Goal: Information Seeking & Learning: Learn about a topic

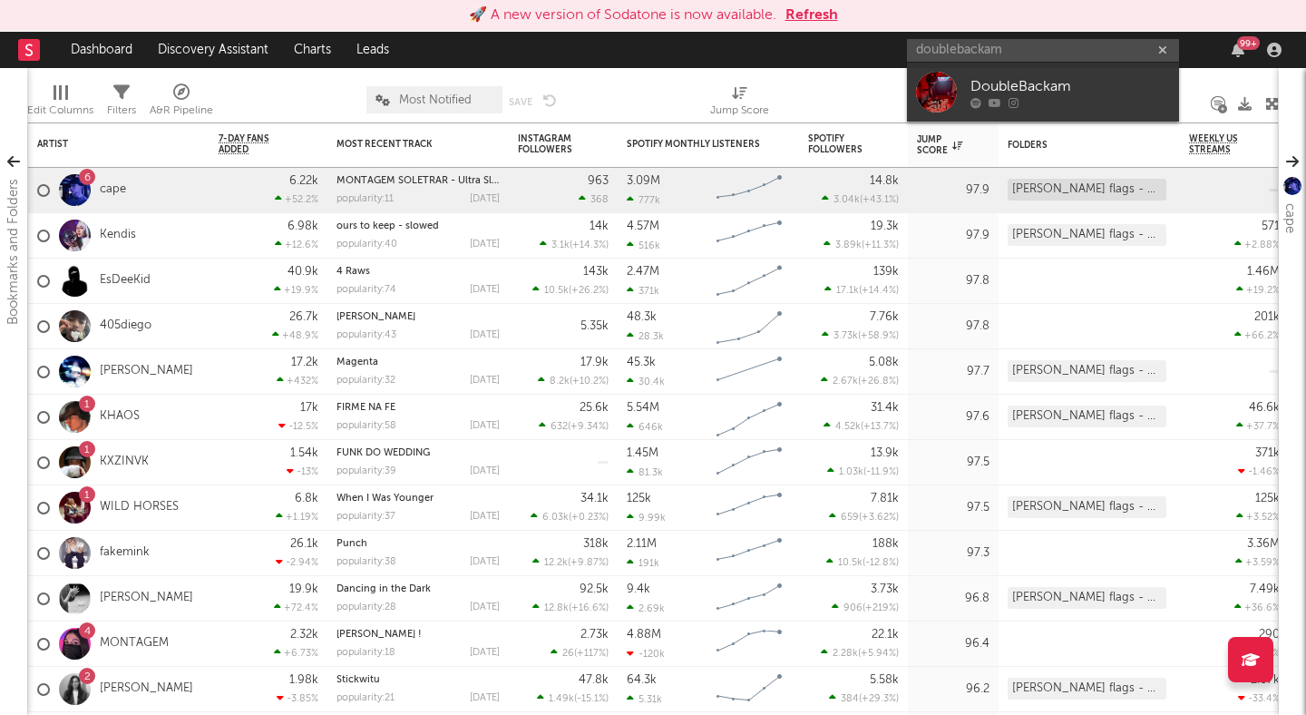
type input "doublebackam"
click at [813, 16] on button "Refresh" at bounding box center [811, 16] width 53 height 22
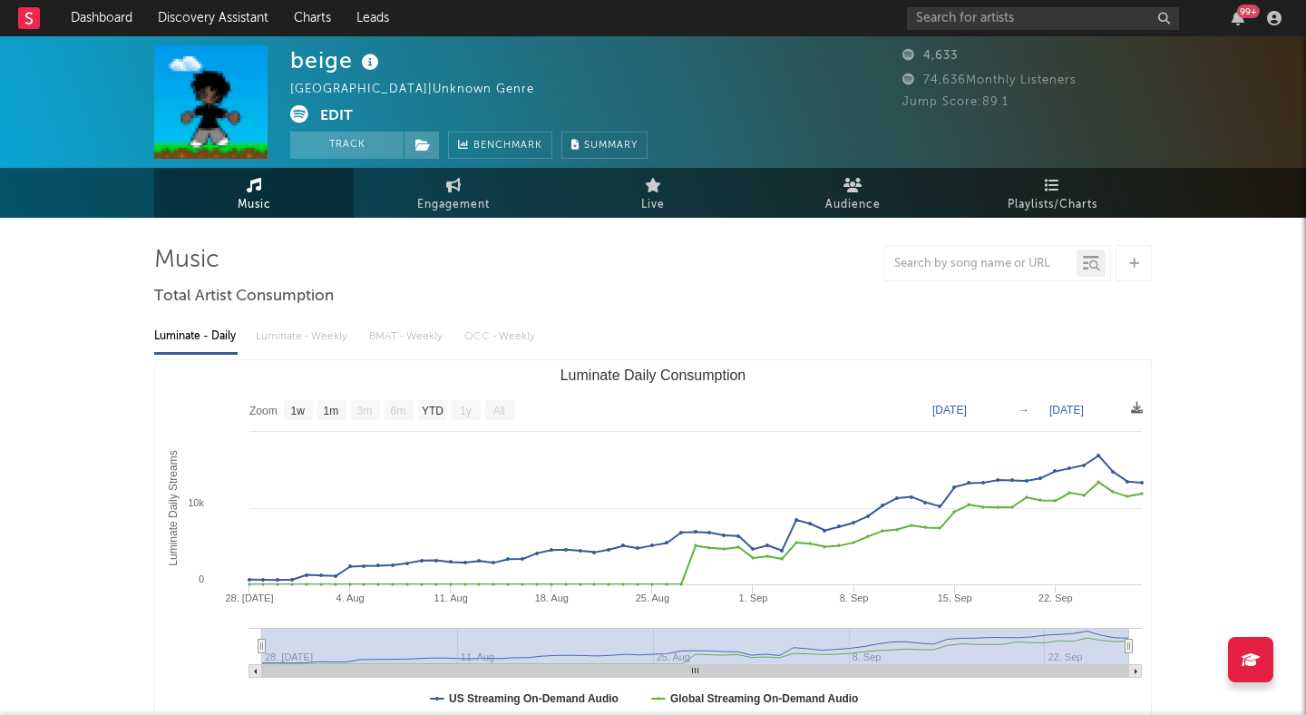
select select "1w"
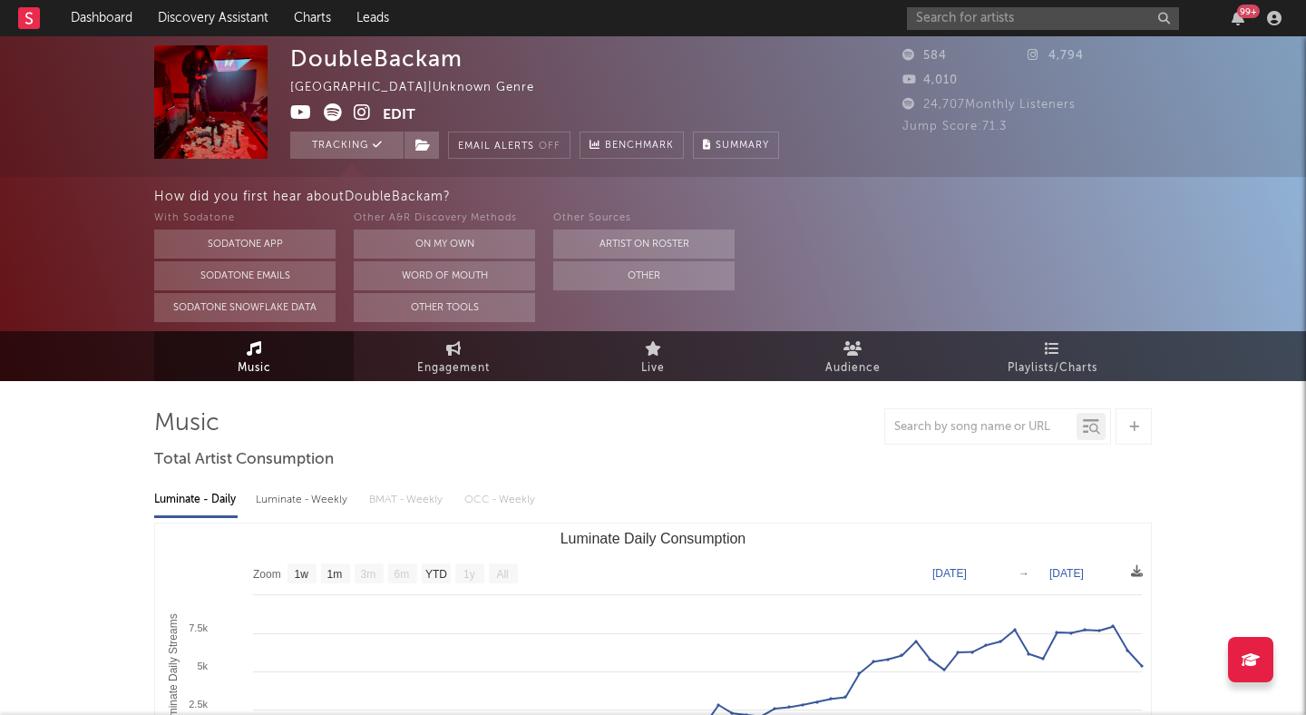
select select "1w"
click at [132, 21] on link "Dashboard" at bounding box center [101, 18] width 87 height 36
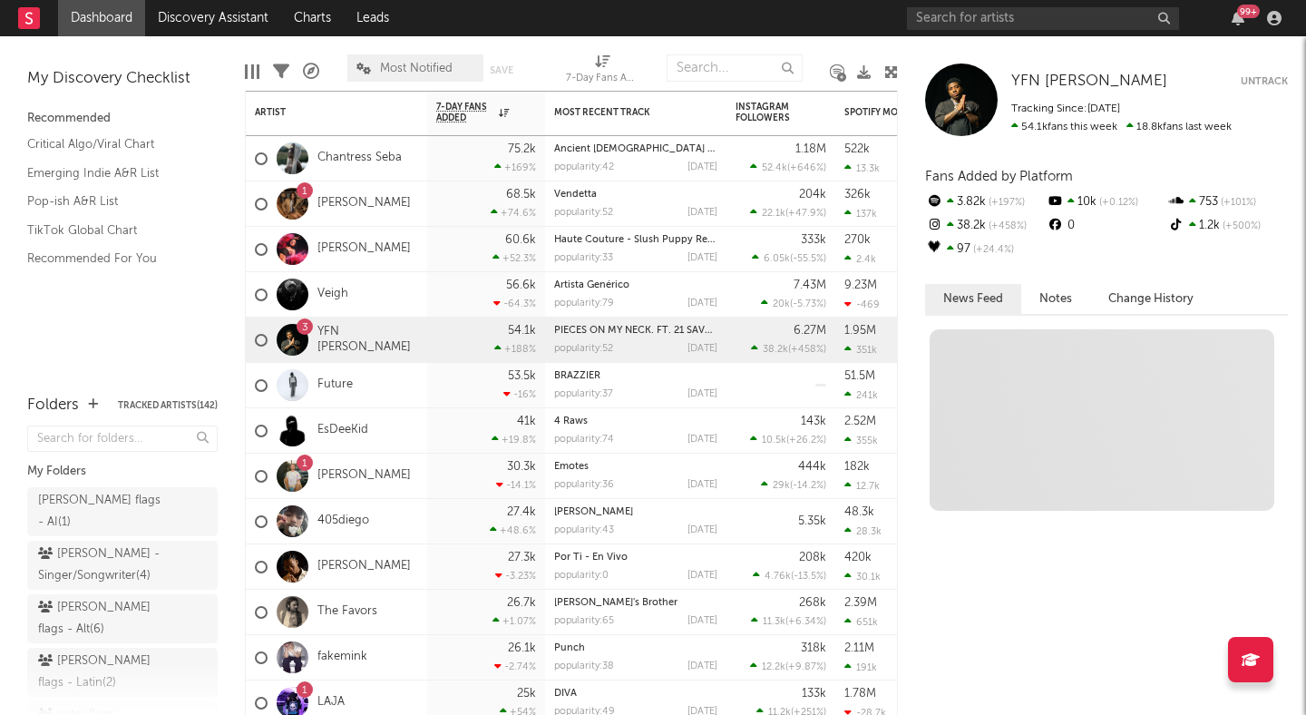
click at [884, 71] on icon at bounding box center [891, 72] width 14 height 14
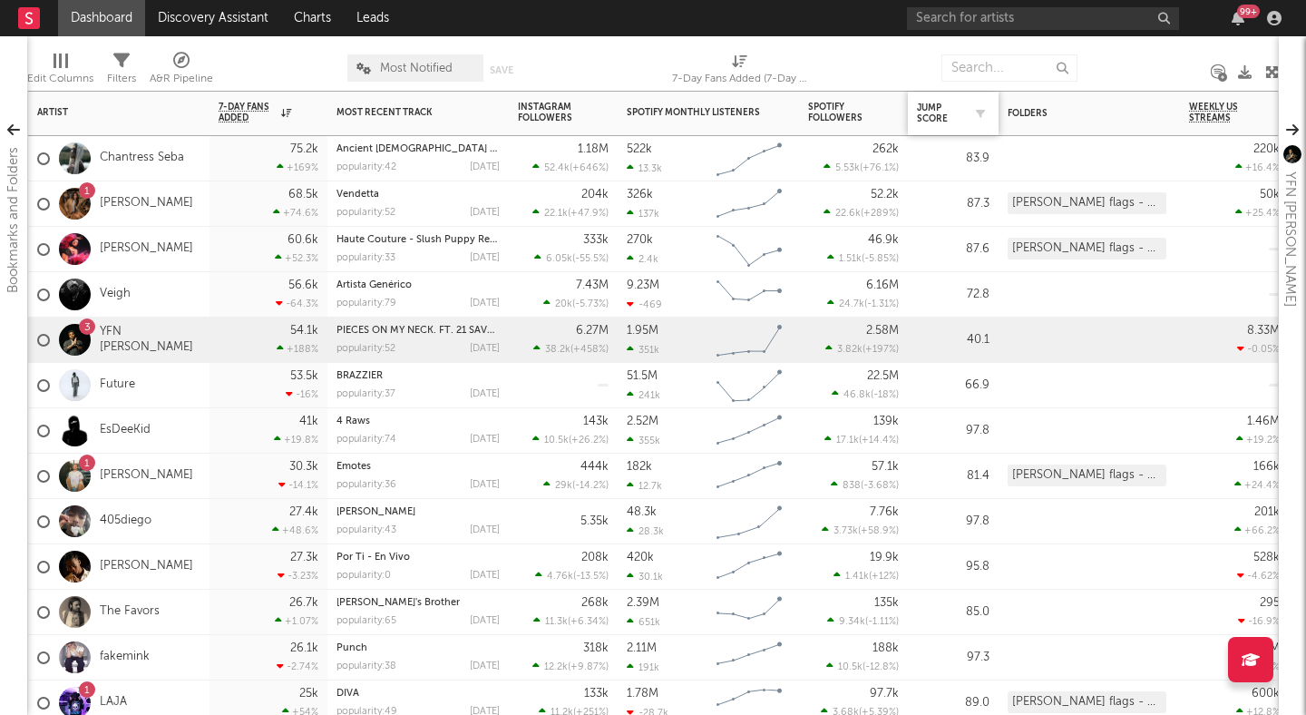
click at [966, 118] on div at bounding box center [975, 113] width 27 height 18
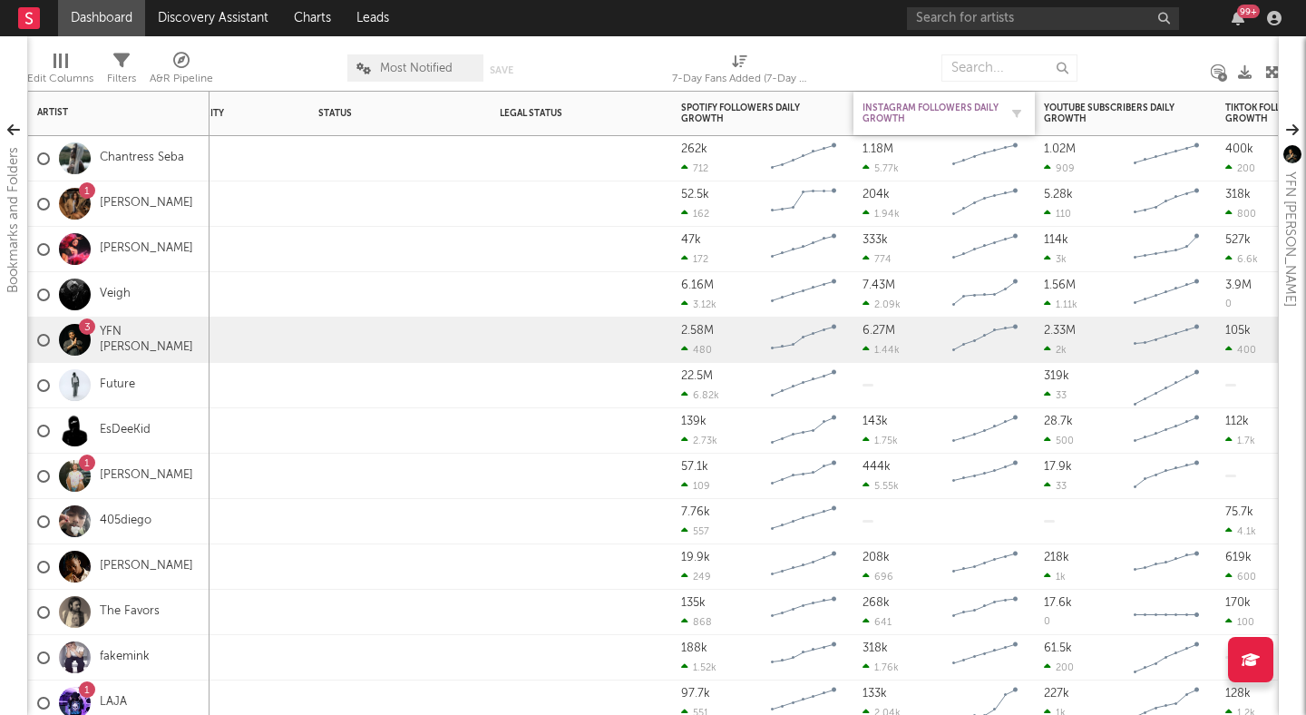
click at [974, 112] on div "Instagram Followers Daily Growth" at bounding box center [930, 113] width 136 height 22
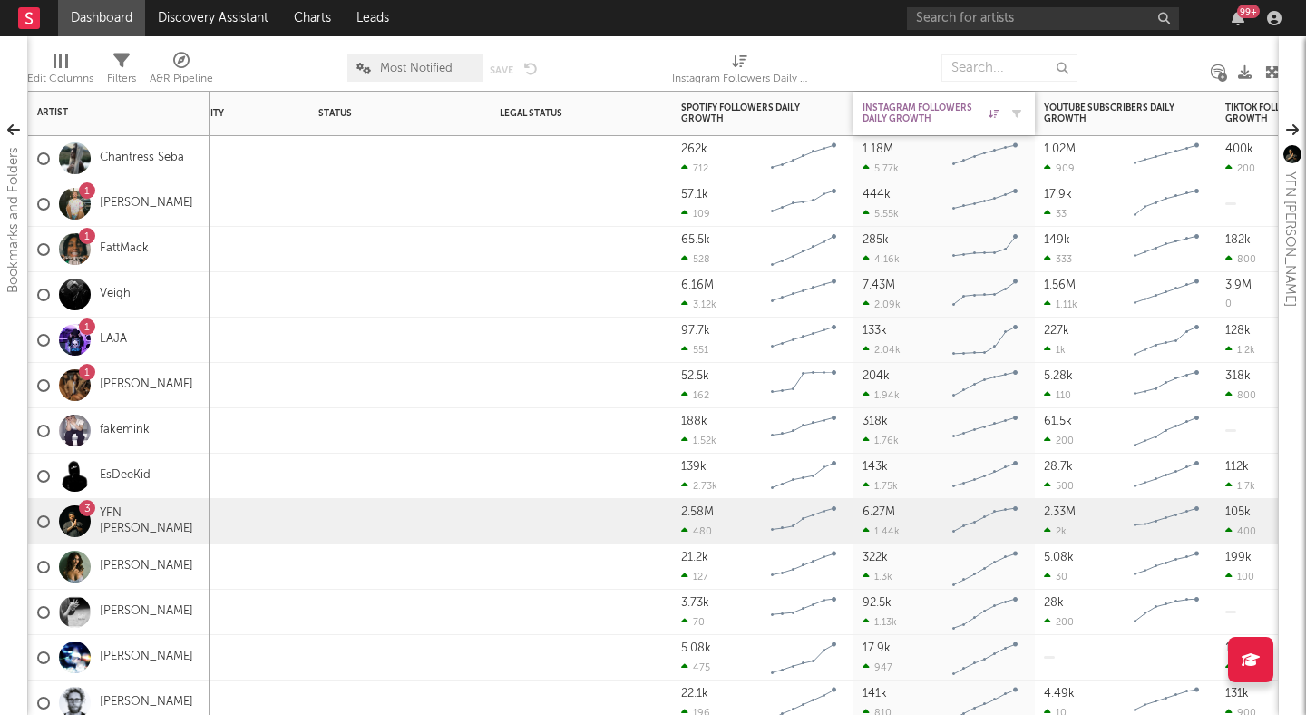
click at [998, 112] on icon at bounding box center [994, 113] width 10 height 9
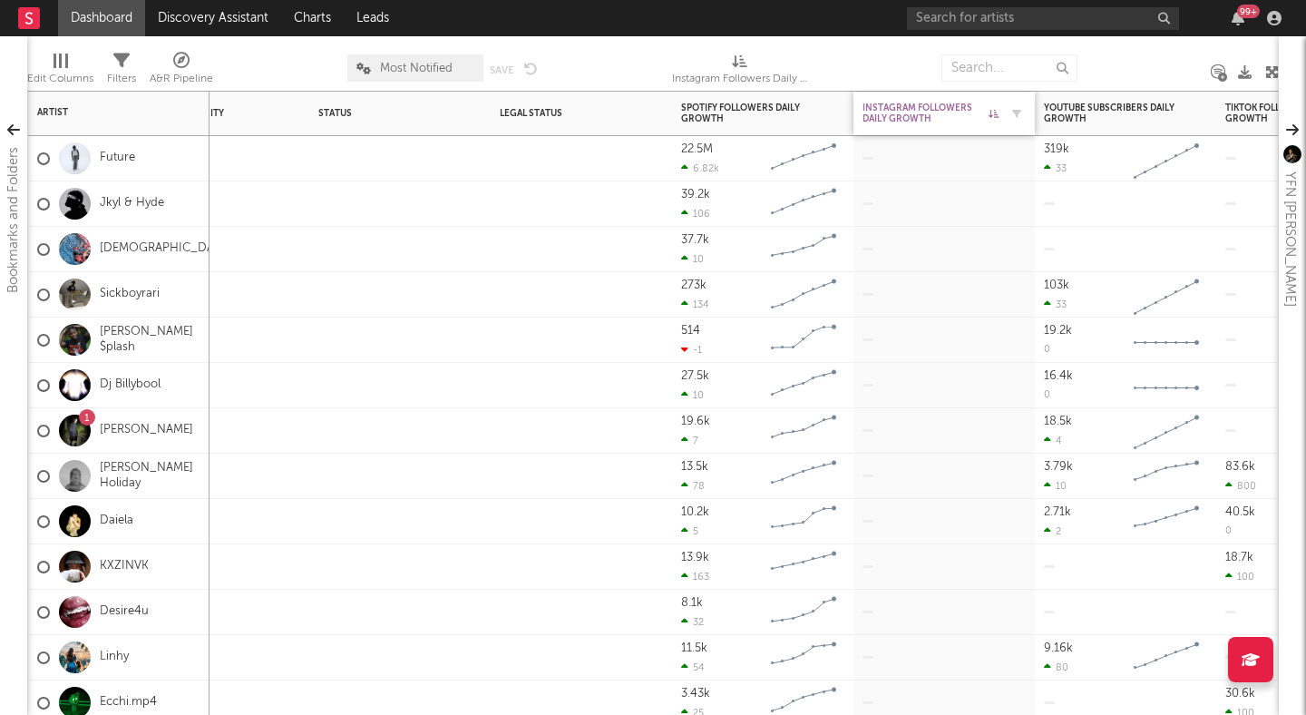
click at [985, 111] on div "Instagram Followers Daily Growth" at bounding box center [930, 113] width 136 height 22
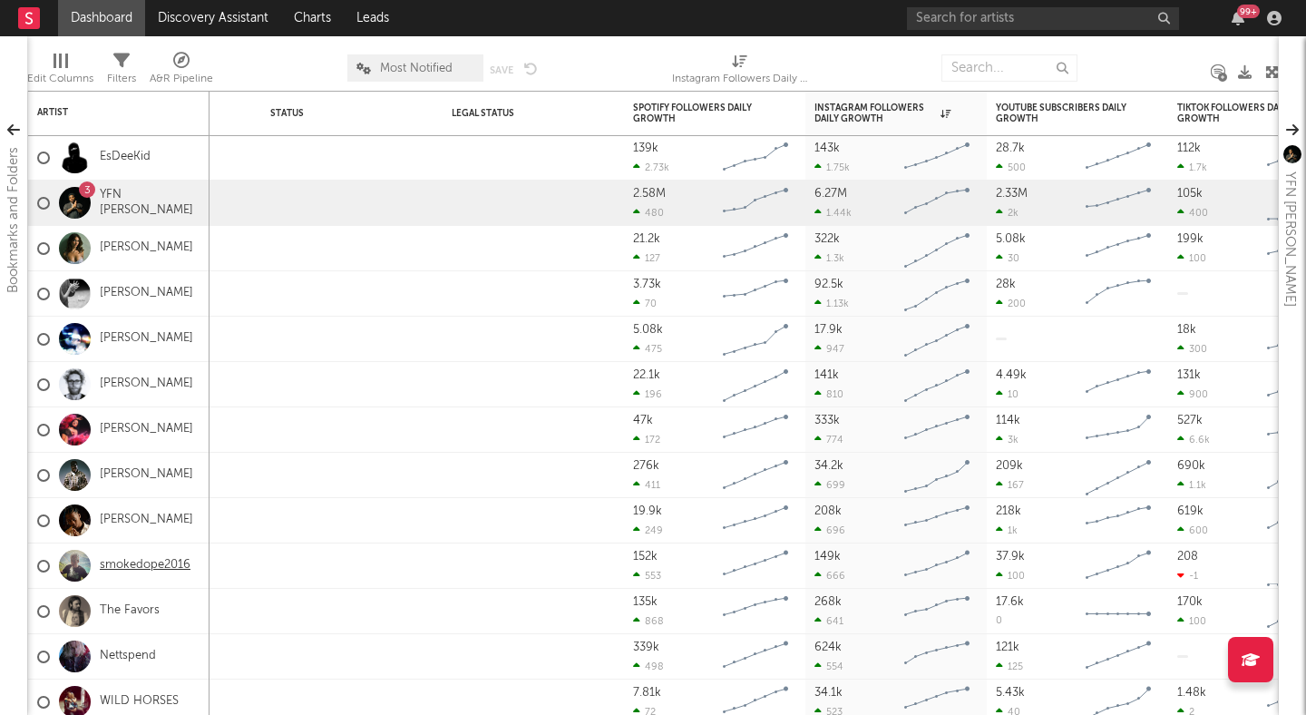
click at [167, 566] on link "smokedope2016" at bounding box center [145, 565] width 91 height 15
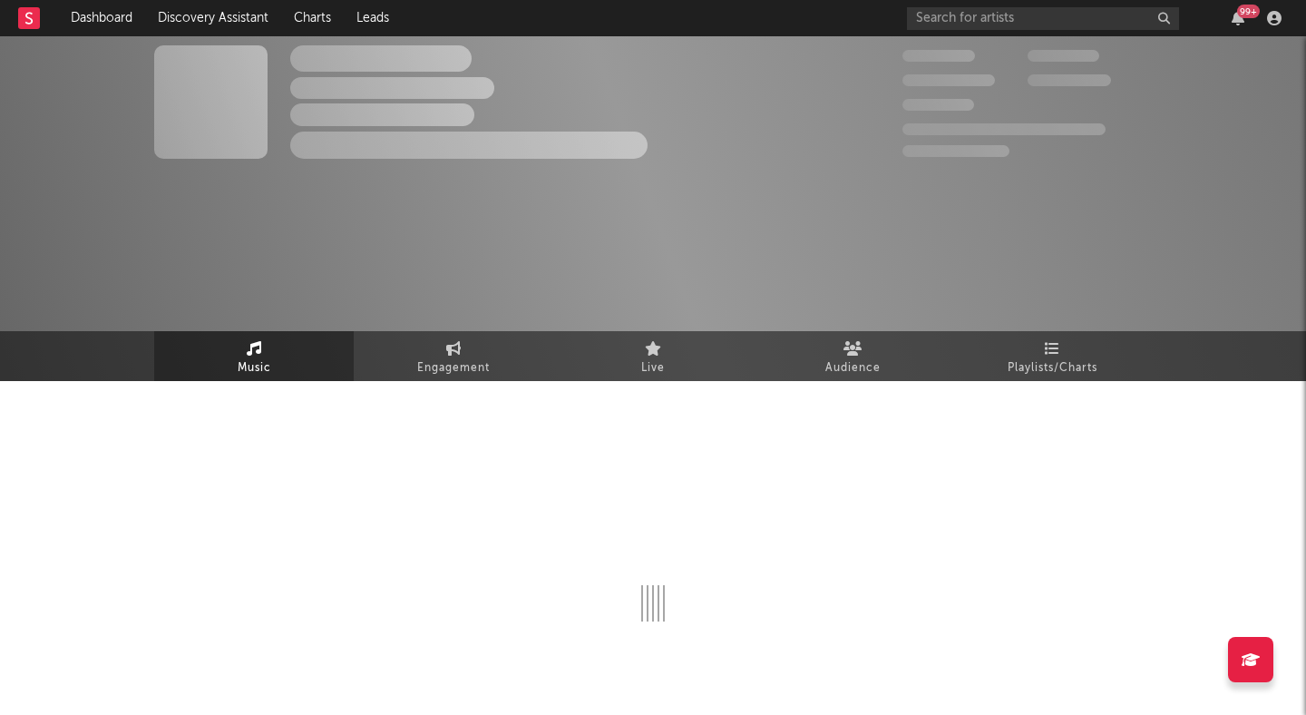
select select "6m"
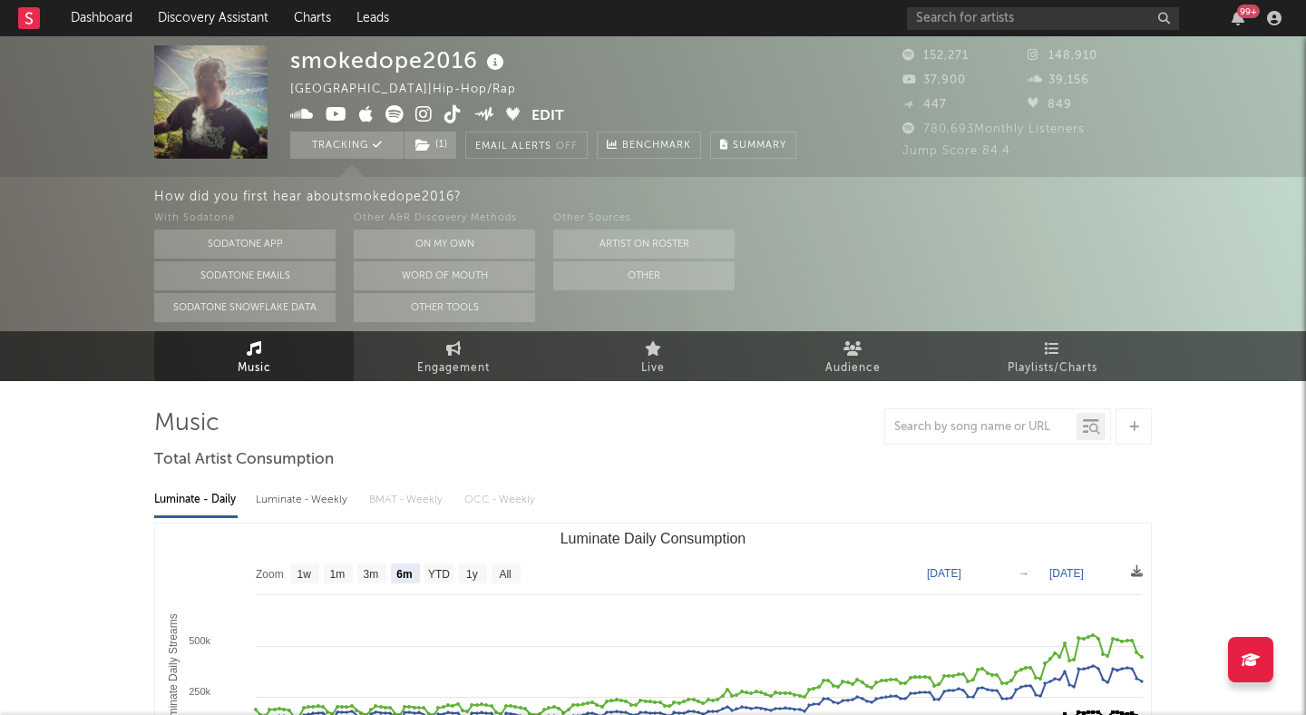
click at [422, 117] on icon at bounding box center [423, 114] width 17 height 18
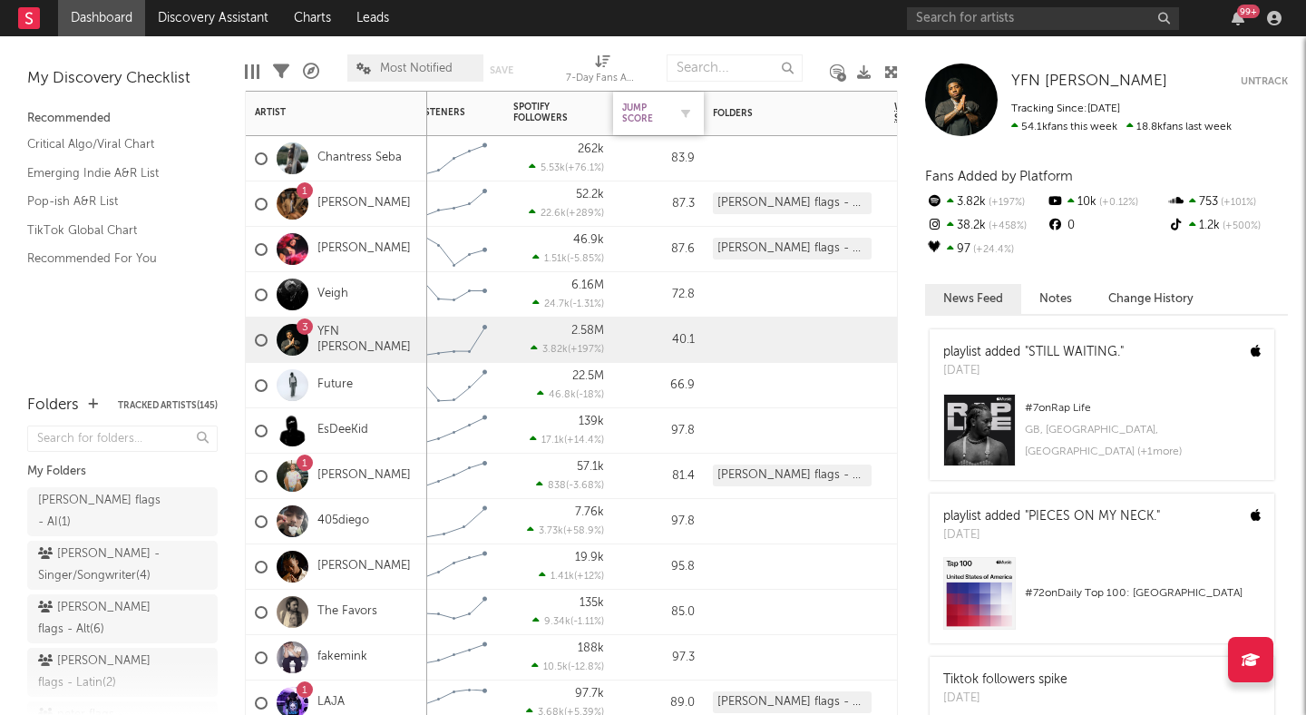
click at [653, 116] on div "Jump Score" at bounding box center [644, 113] width 45 height 22
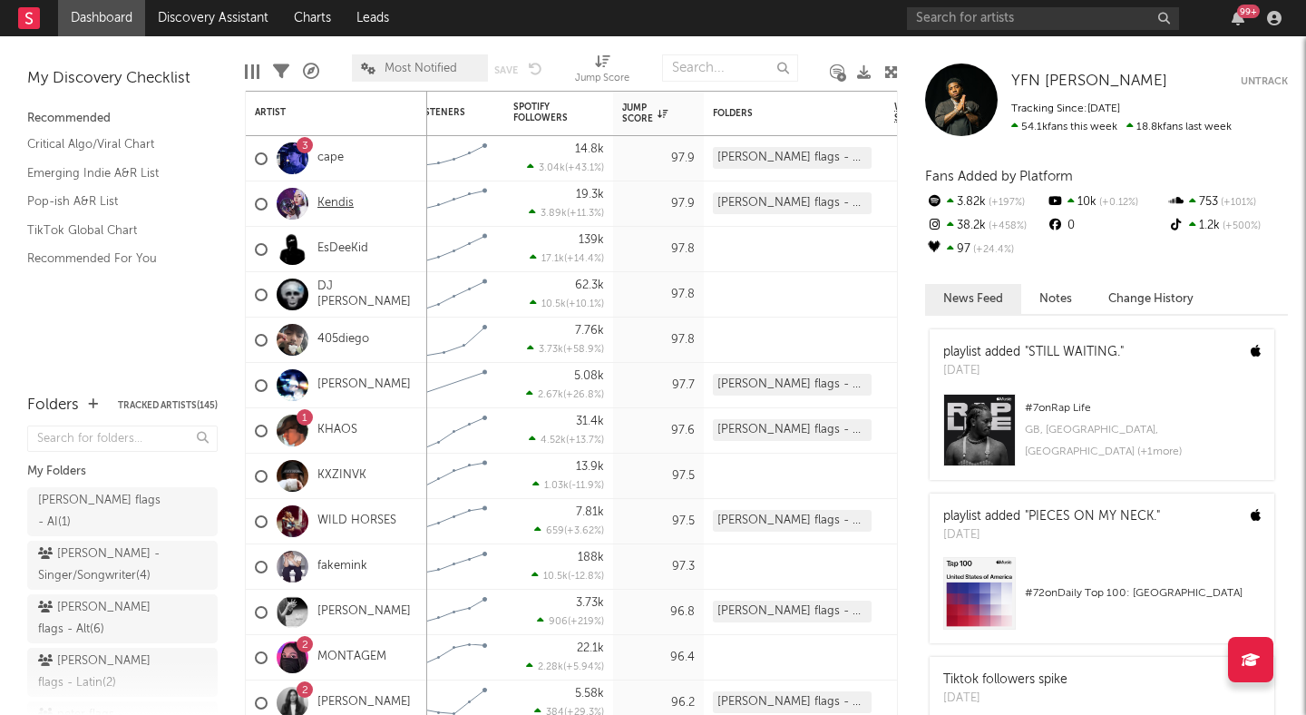
click at [336, 201] on link "Kendis" at bounding box center [335, 203] width 36 height 15
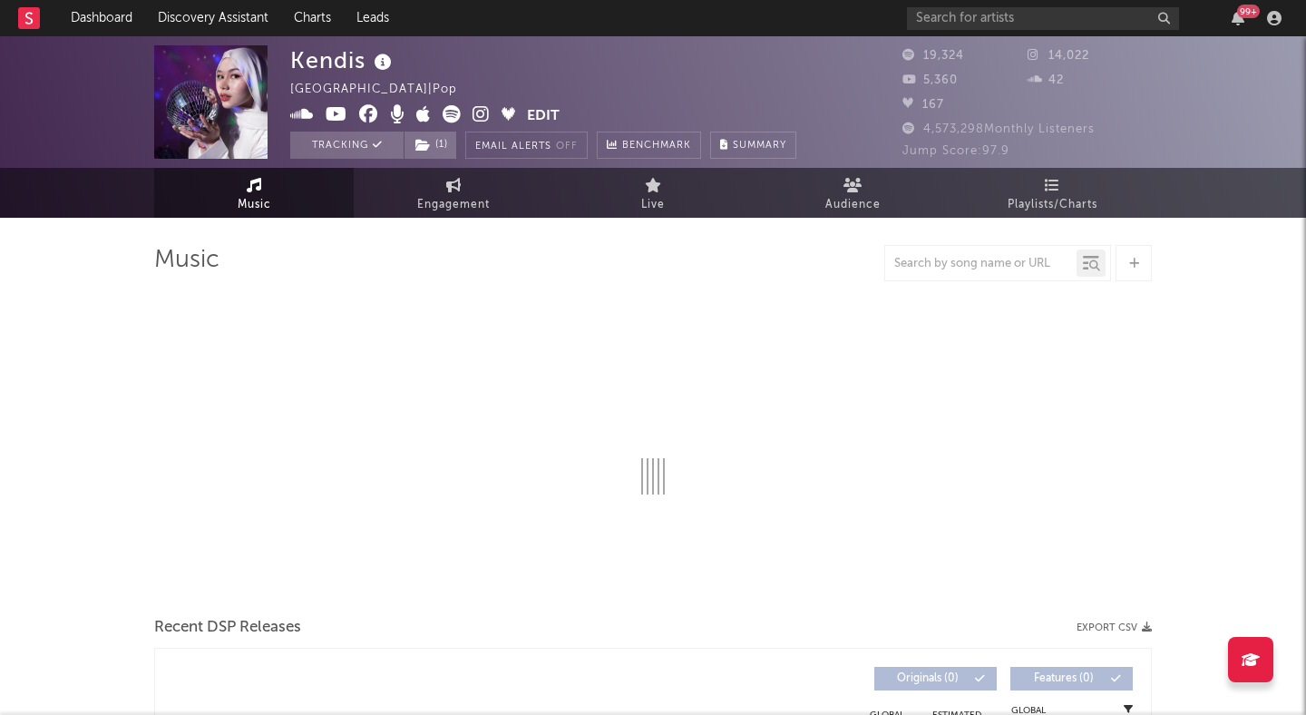
select select "6m"
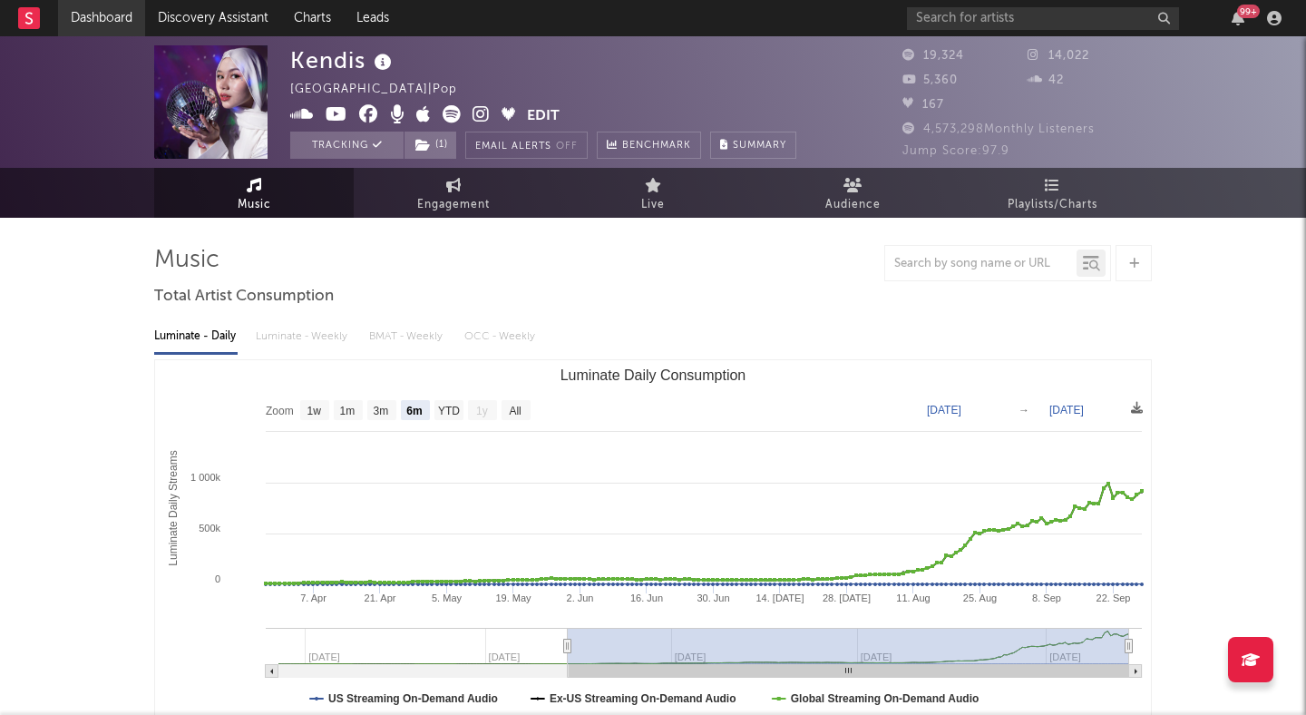
click at [121, 13] on link "Dashboard" at bounding box center [101, 18] width 87 height 36
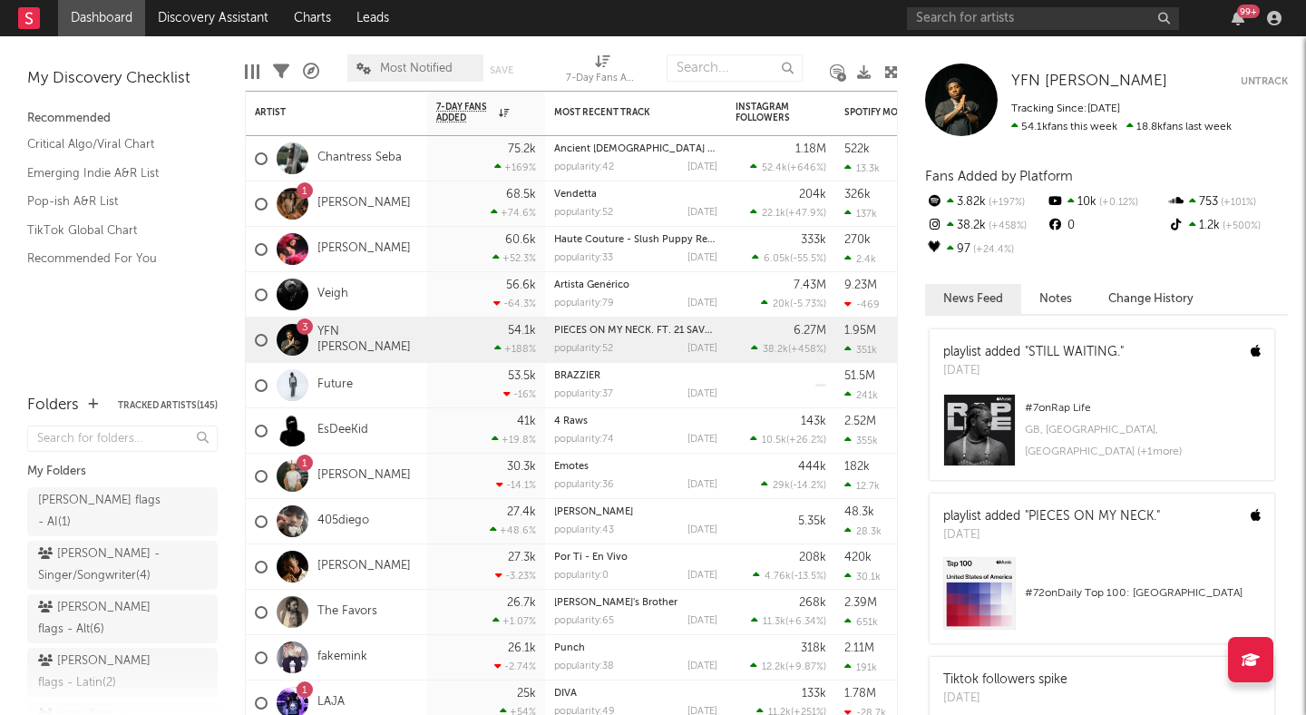
click at [884, 73] on icon at bounding box center [891, 72] width 14 height 14
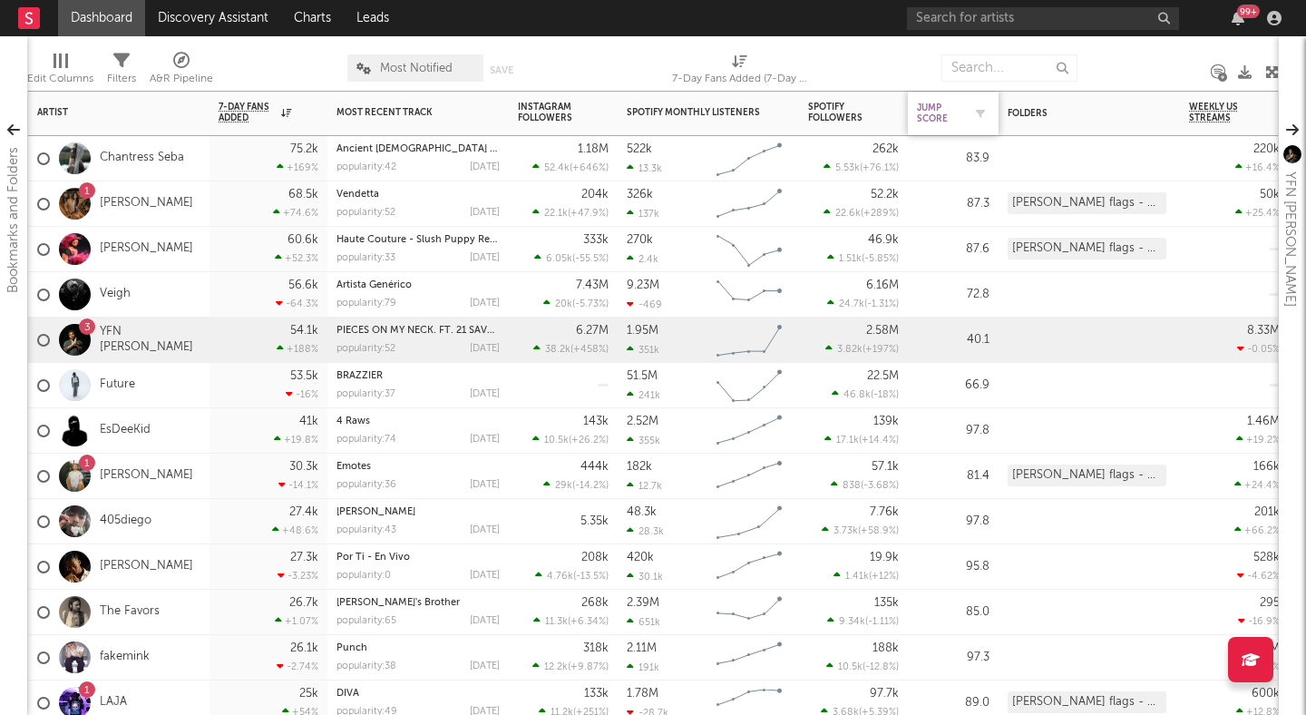
click at [938, 112] on div "Jump Score" at bounding box center [939, 113] width 45 height 22
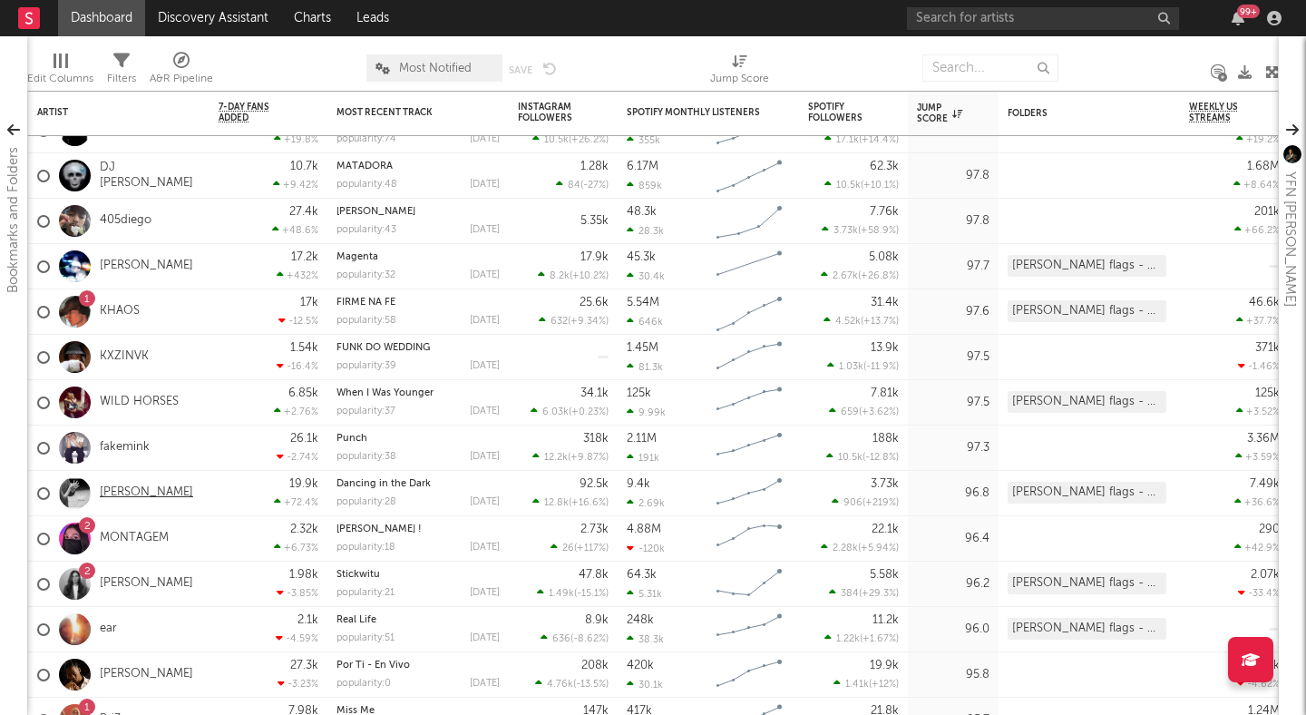
click at [137, 487] on link "[PERSON_NAME]" at bounding box center [146, 492] width 93 height 15
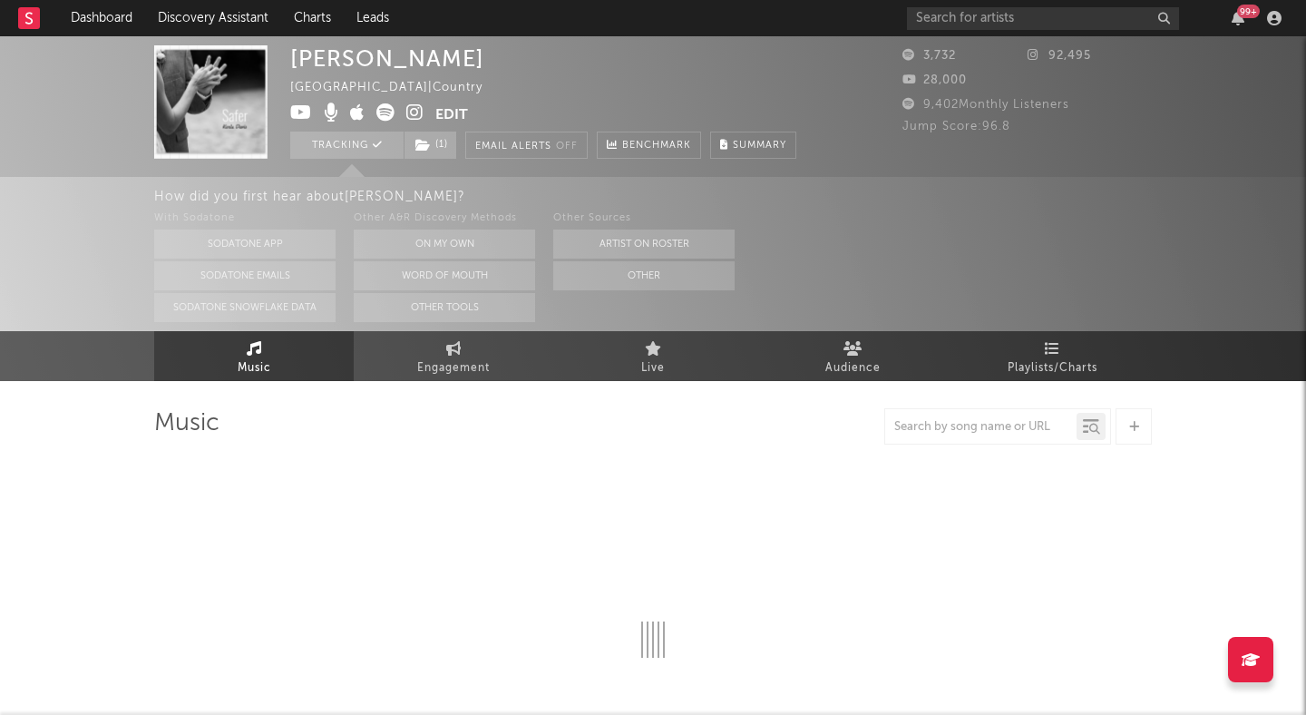
select select "1w"
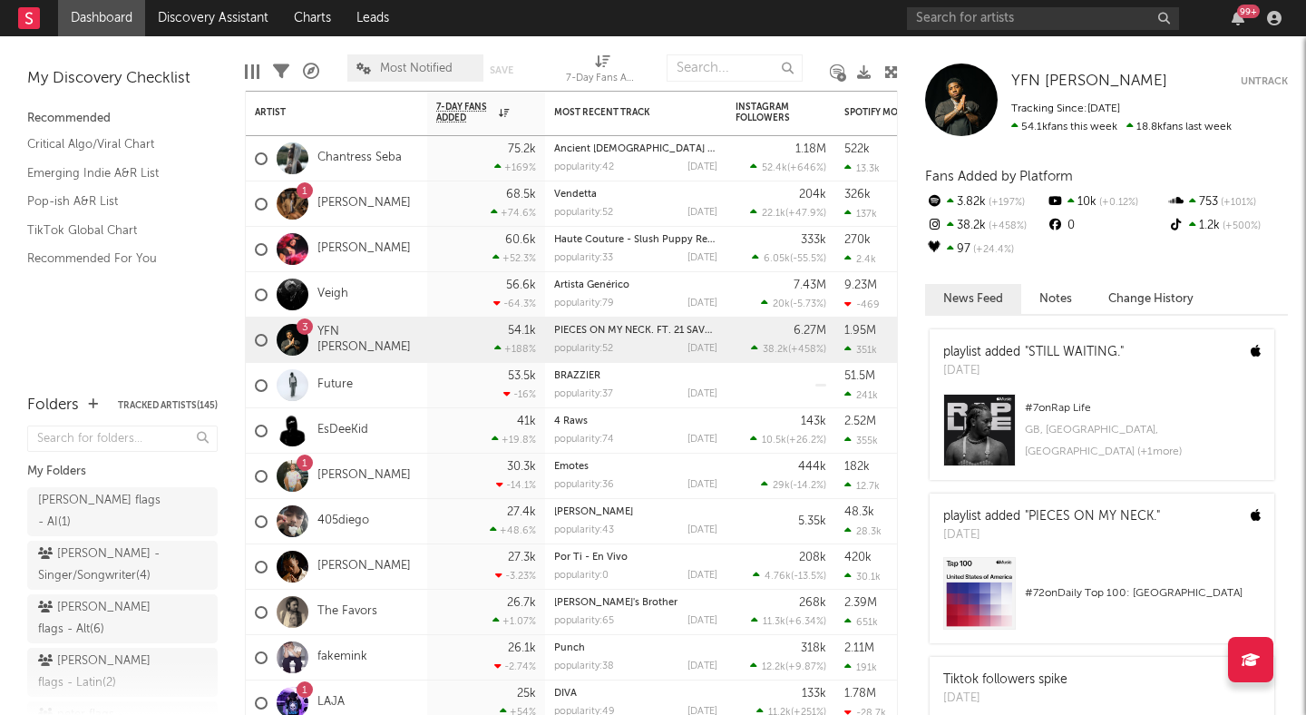
click at [882, 73] on div "Edit Columns Filters A&R Pipeline Most Notified Save Save as 7-Day Fans Added (…" at bounding box center [571, 63] width 653 height 54
click at [887, 71] on icon at bounding box center [891, 72] width 14 height 14
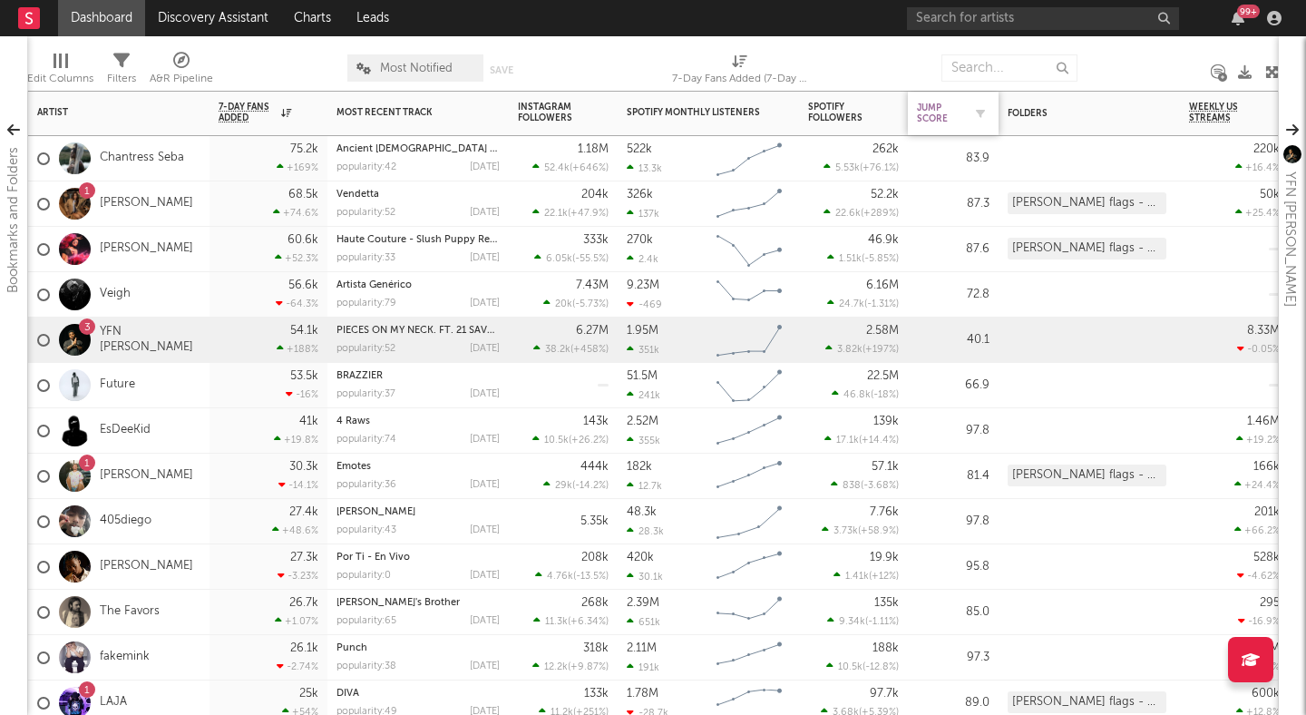
click at [948, 113] on div "Jump Score" at bounding box center [939, 113] width 45 height 22
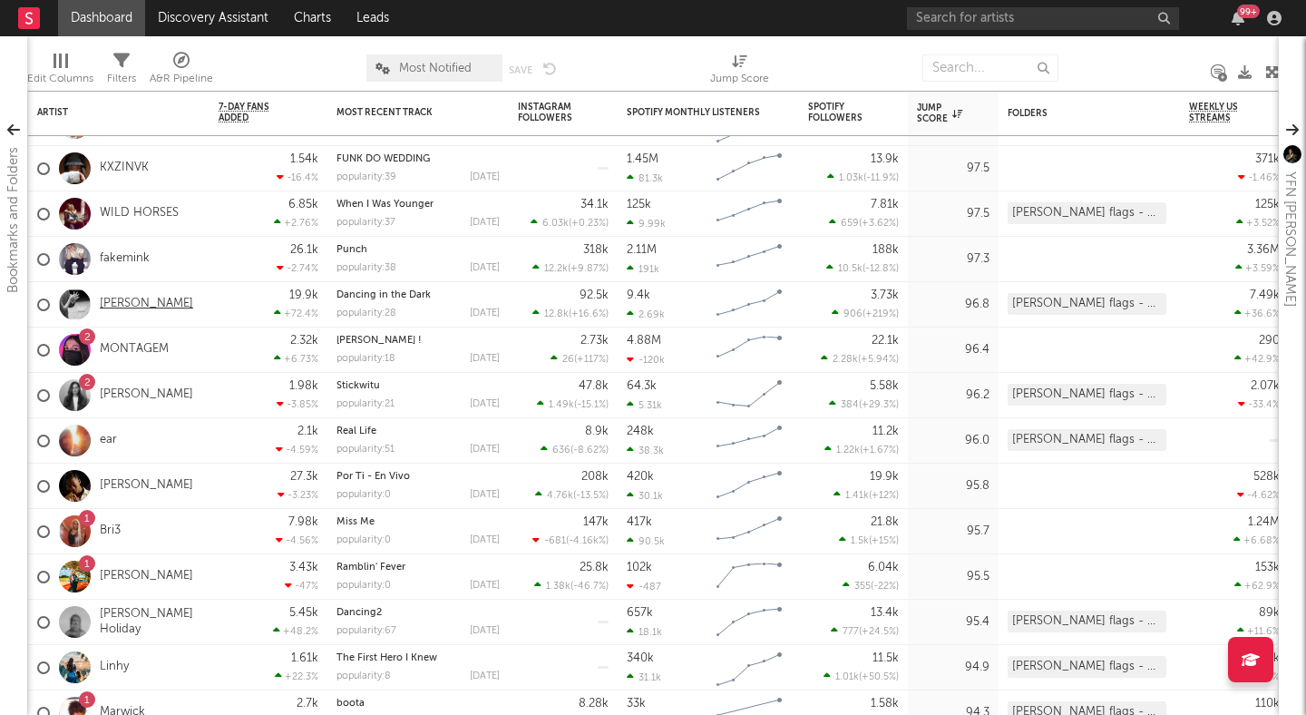
click at [119, 300] on link "[PERSON_NAME]" at bounding box center [146, 304] width 93 height 15
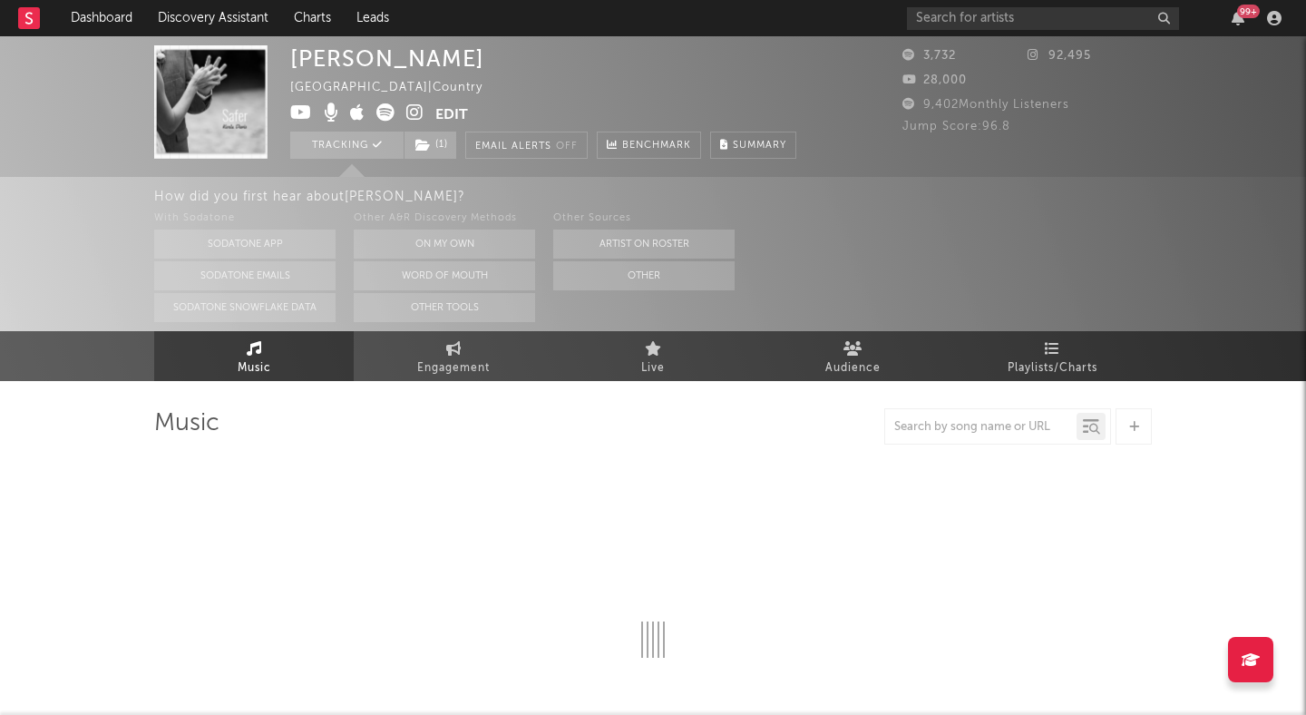
select select "1w"
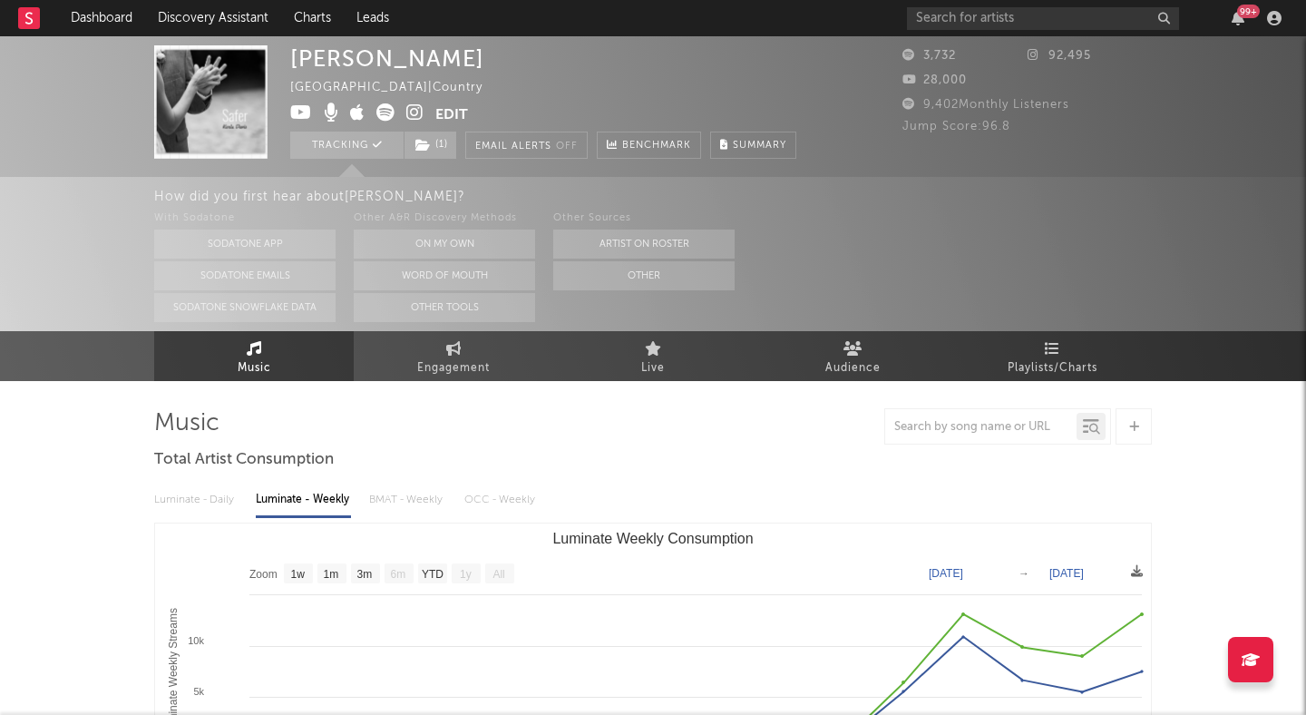
click at [409, 108] on icon at bounding box center [414, 112] width 17 height 18
click at [473, 349] on link "Engagement" at bounding box center [454, 356] width 200 height 50
select select "1w"
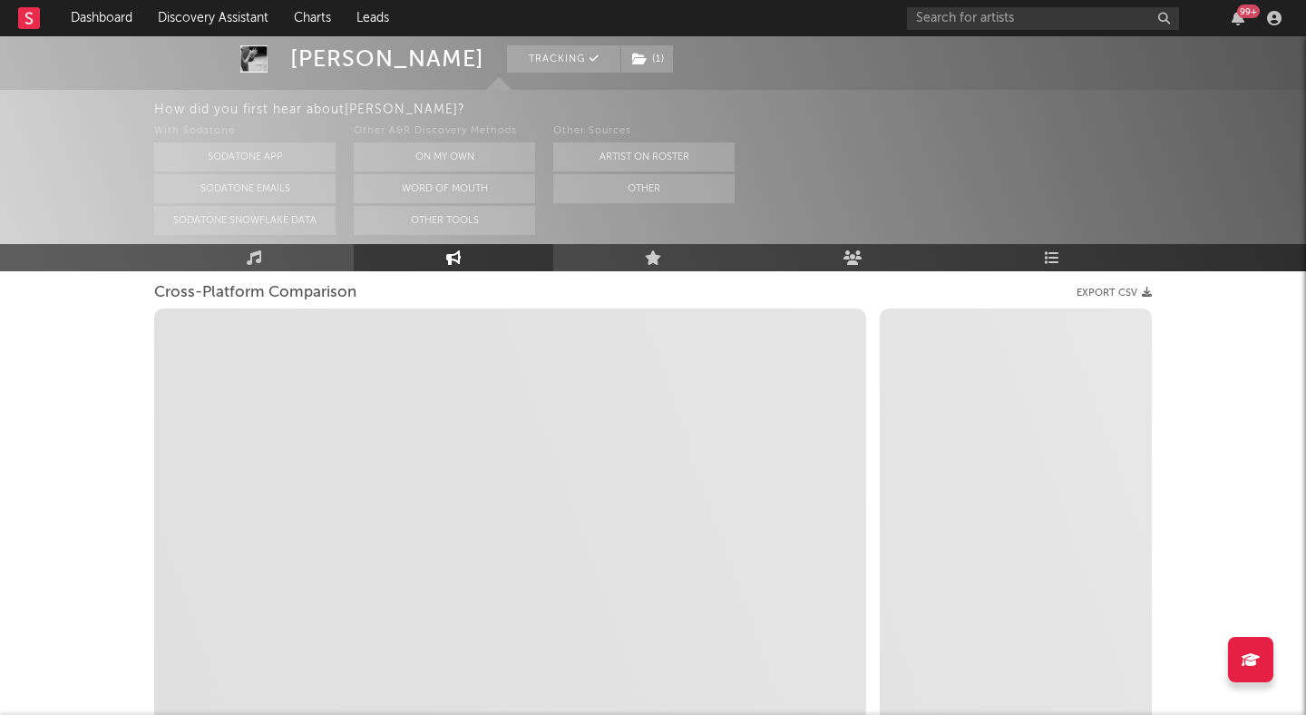
scroll to position [239, 0]
select select "1m"
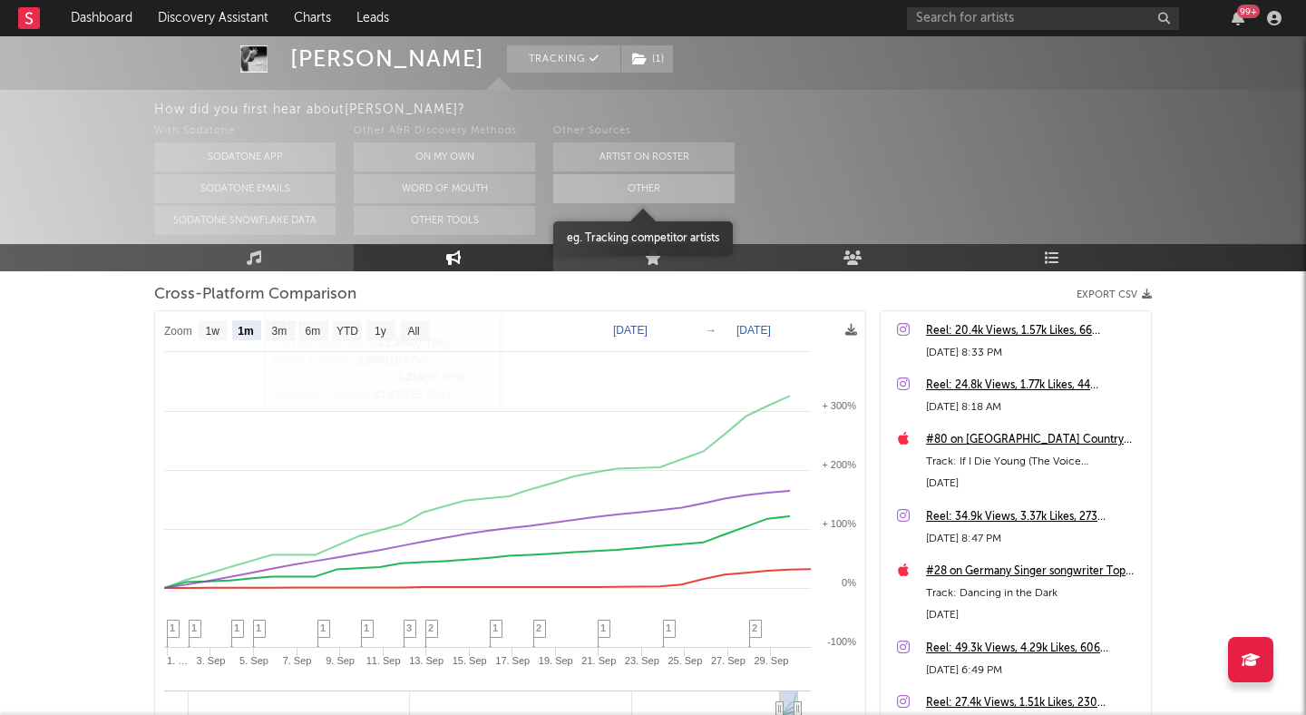
click at [604, 196] on button "Other" at bounding box center [643, 188] width 181 height 29
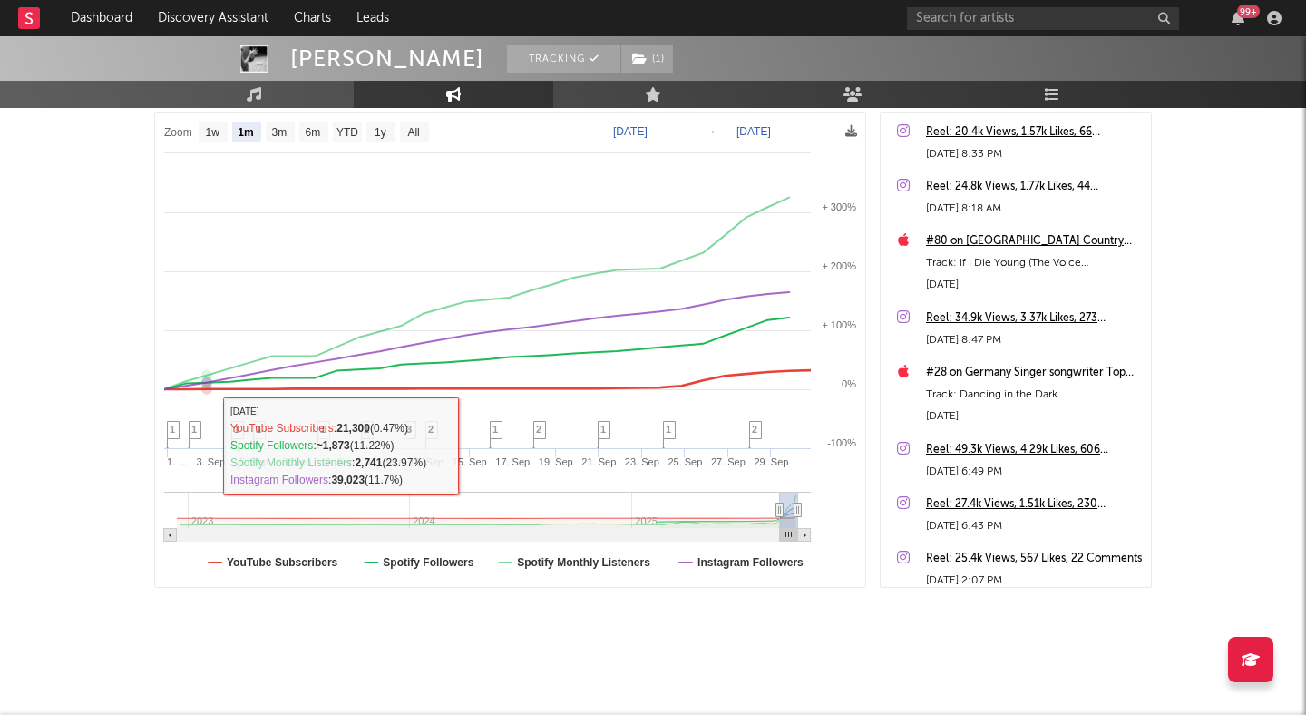
scroll to position [0, 0]
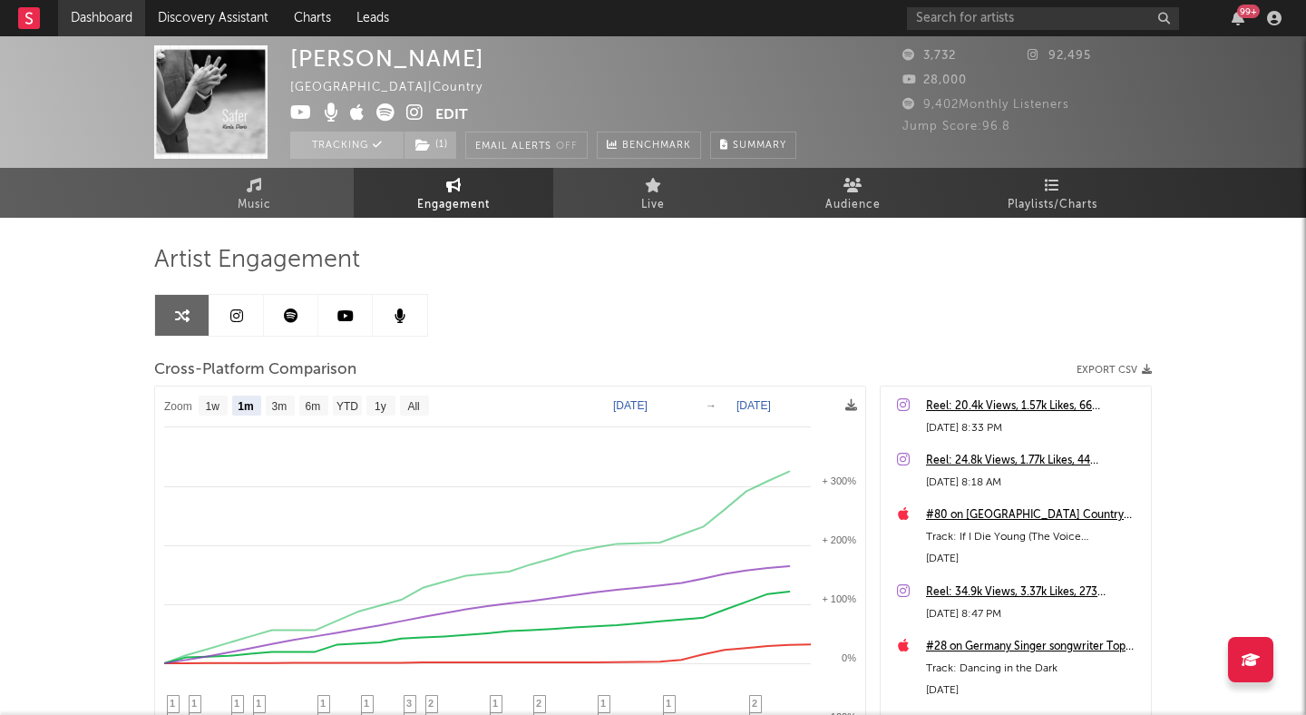
click at [122, 10] on link "Dashboard" at bounding box center [101, 18] width 87 height 36
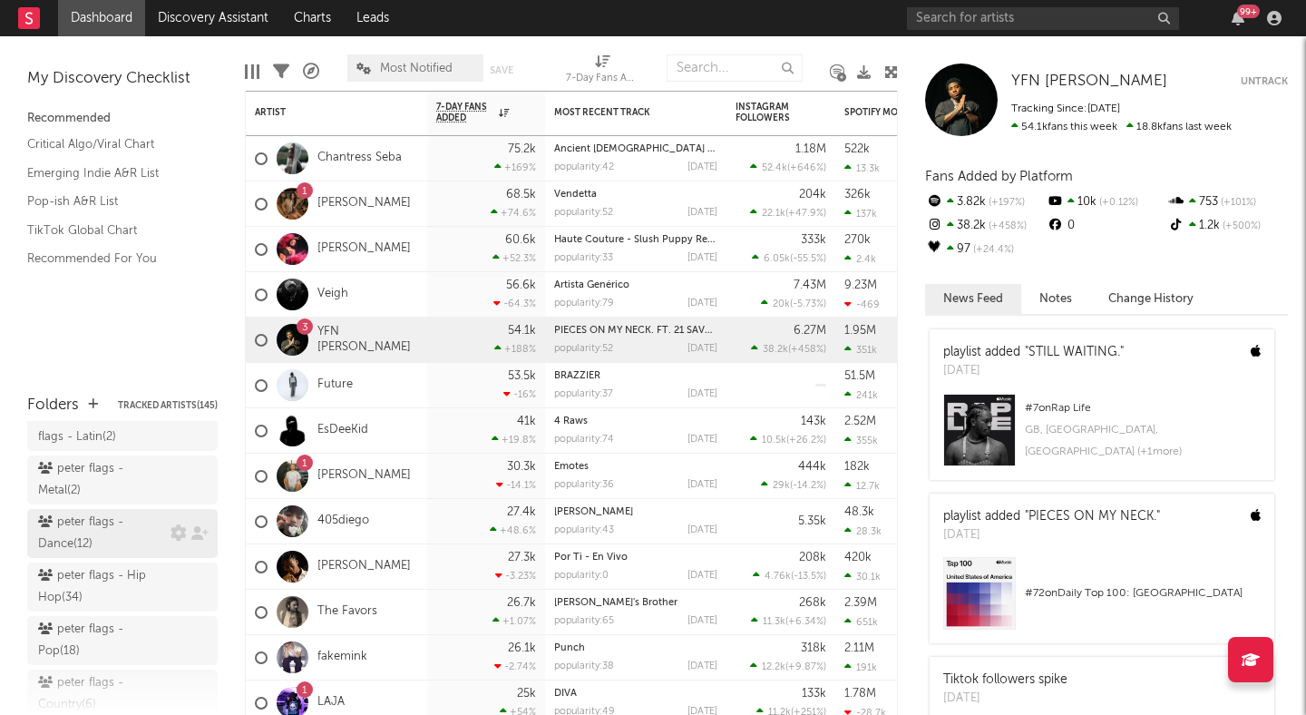
scroll to position [247, 0]
click at [103, 671] on div "peter flags - Country ( 6 )" at bounding box center [102, 693] width 128 height 44
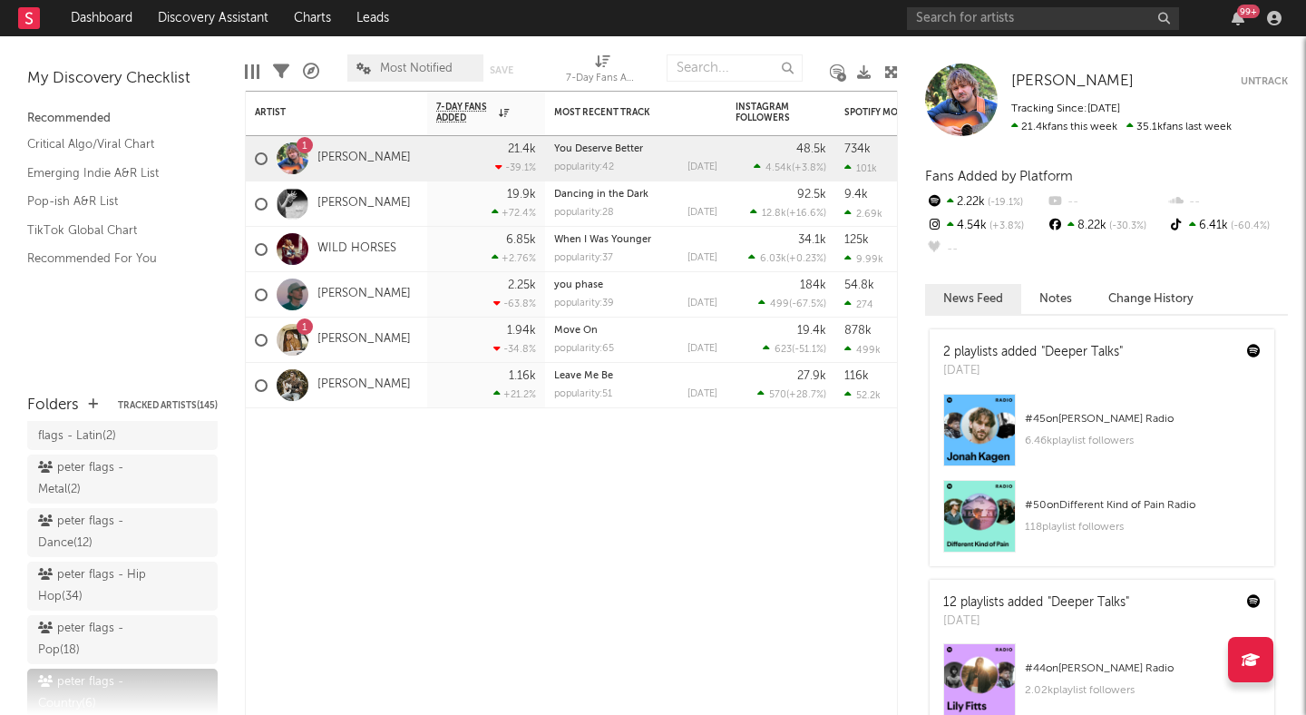
click at [882, 70] on div "Edit Columns Filters A&R Pipeline Most Notified Save Save as 7-Day Fans Added (…" at bounding box center [571, 63] width 653 height 54
click at [1055, 83] on span "[PERSON_NAME]" at bounding box center [1072, 80] width 122 height 15
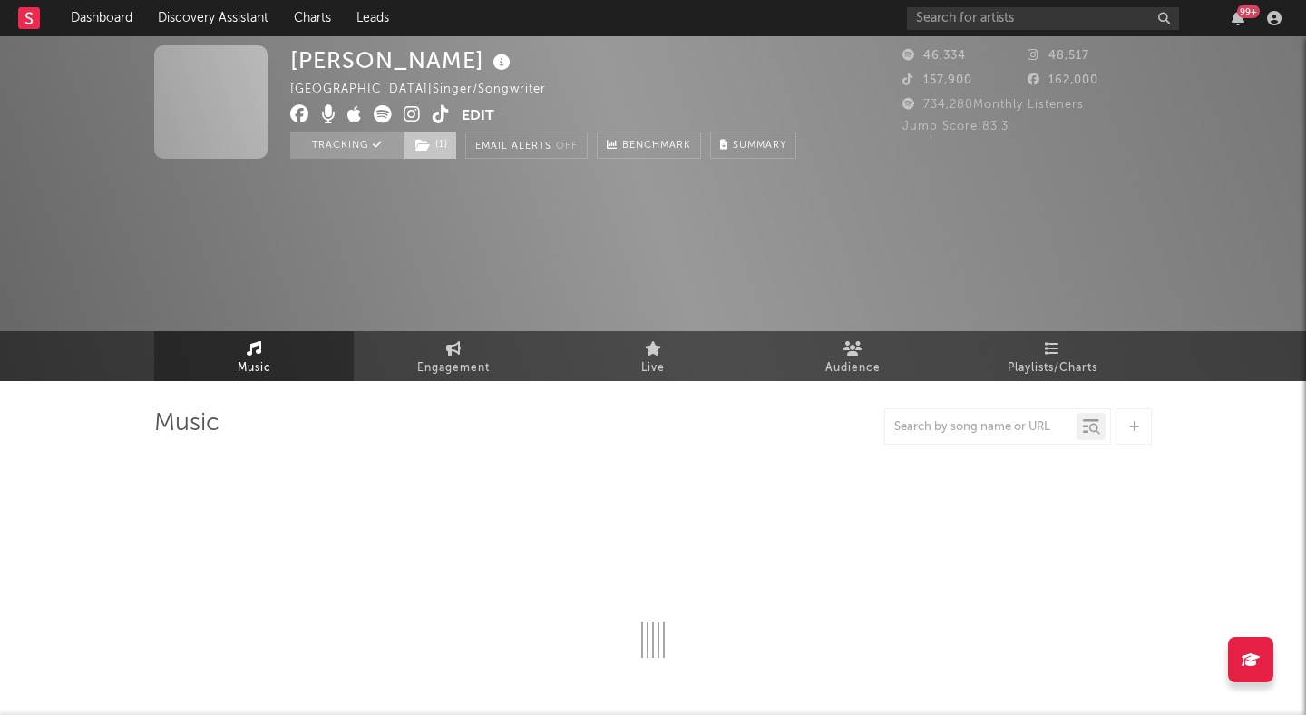
select select "6m"
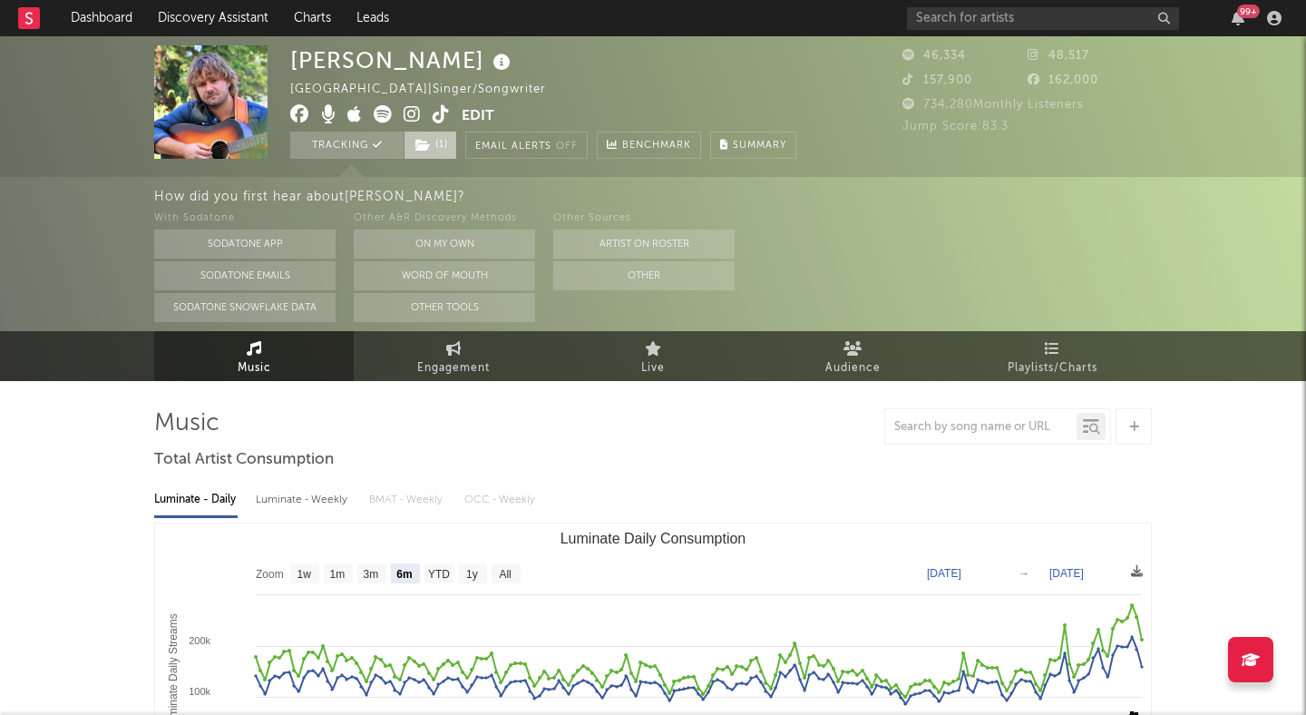
click at [439, 143] on span "( 1 )" at bounding box center [431, 145] width 54 height 27
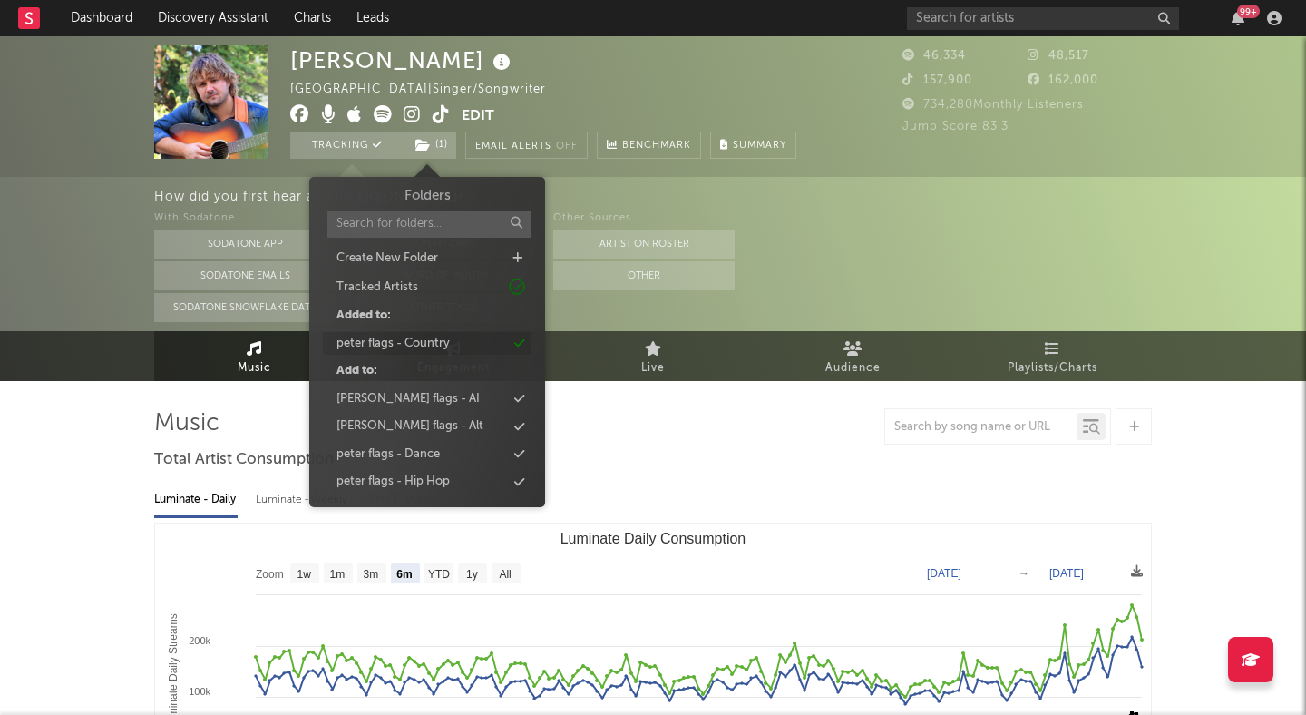
click at [430, 346] on div "peter flags - Country" at bounding box center [392, 344] width 113 height 18
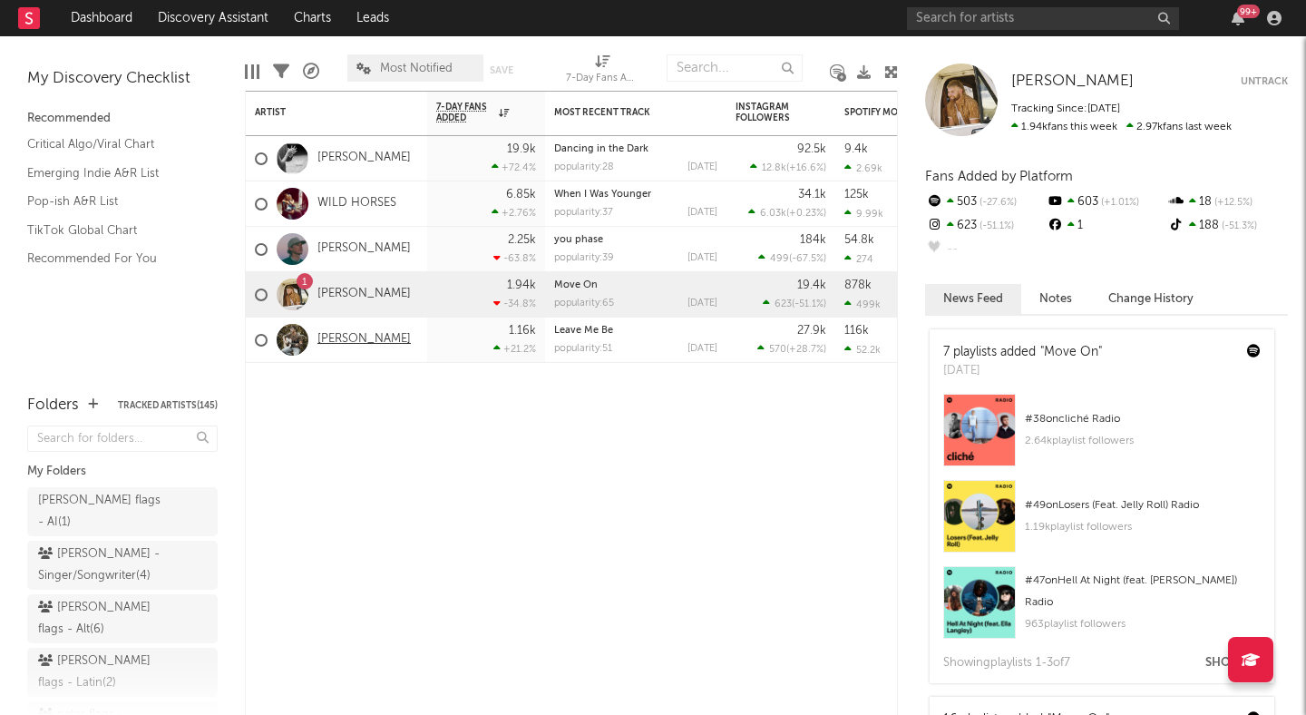
click at [358, 341] on link "[PERSON_NAME]" at bounding box center [363, 339] width 93 height 15
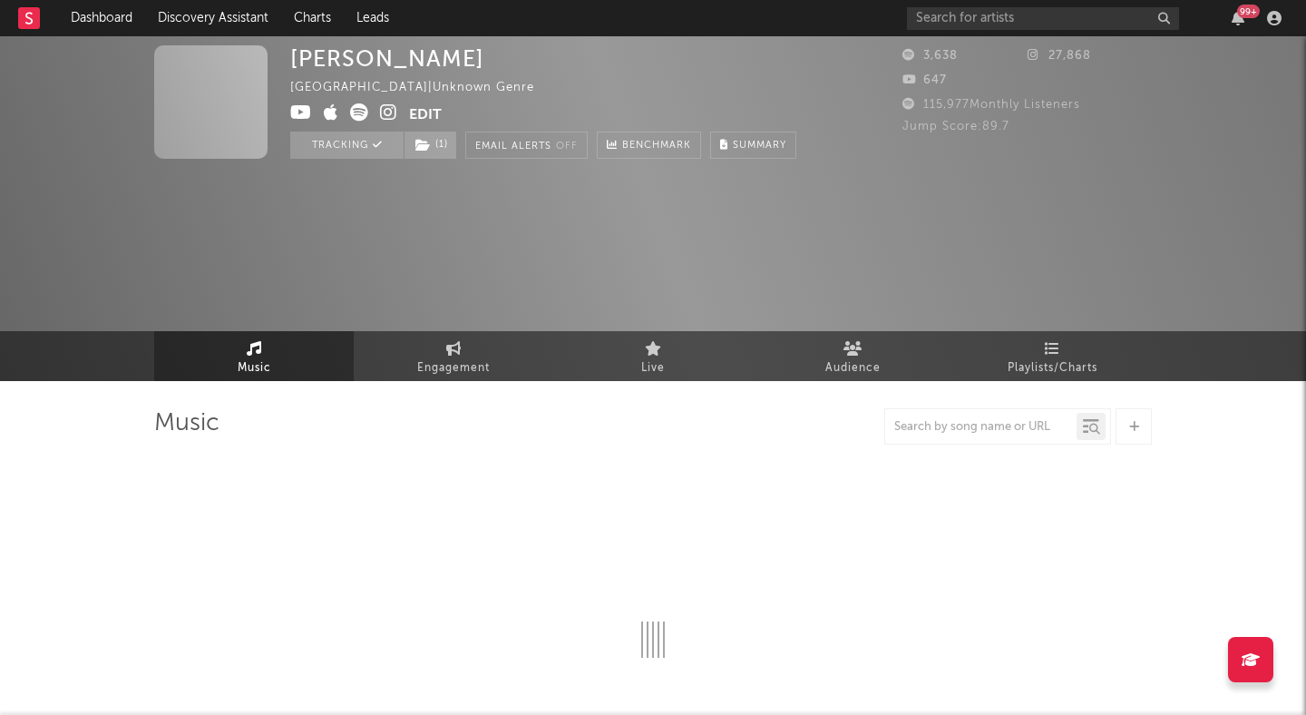
select select "1w"
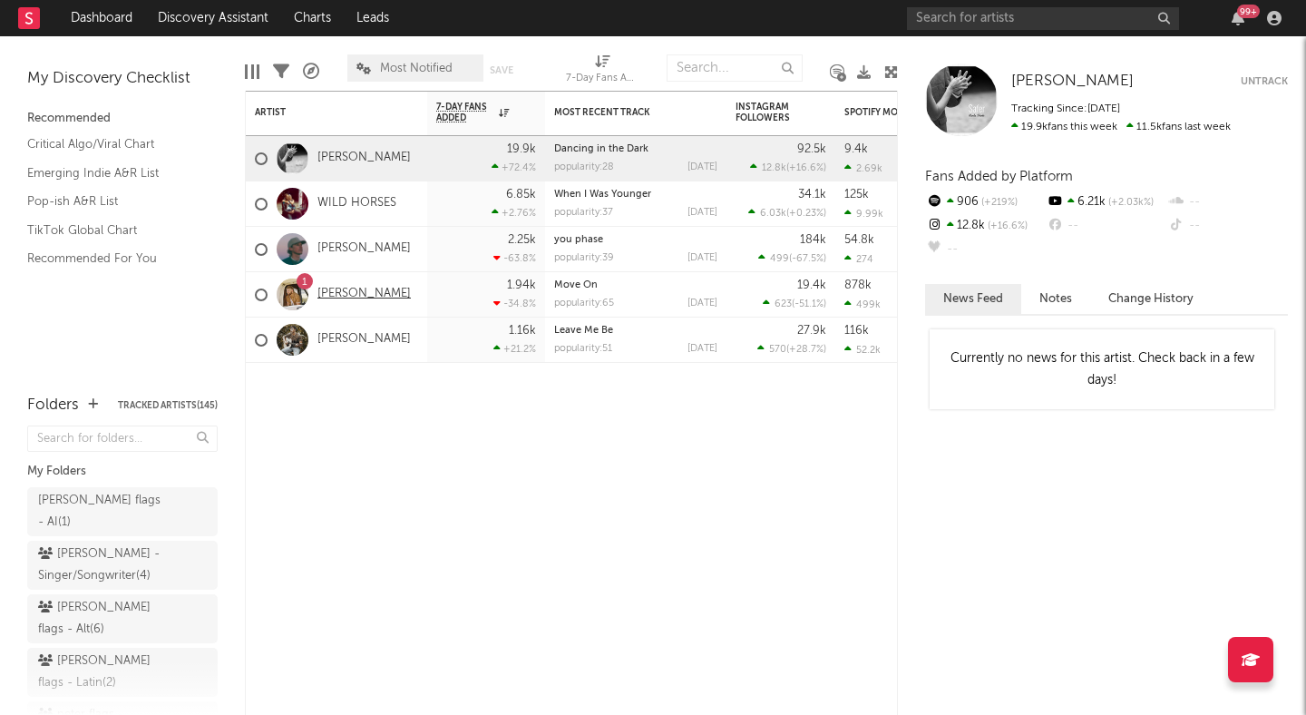
click at [363, 288] on link "[PERSON_NAME]" at bounding box center [363, 294] width 93 height 15
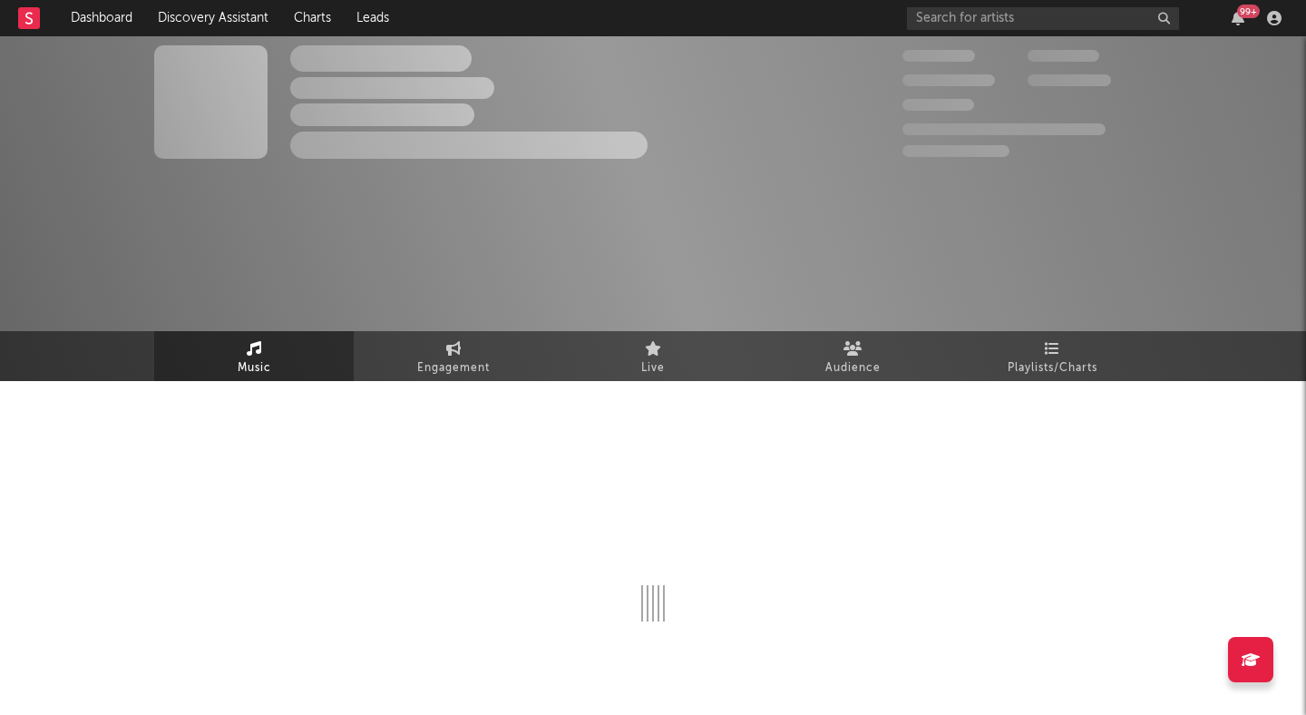
select select "6m"
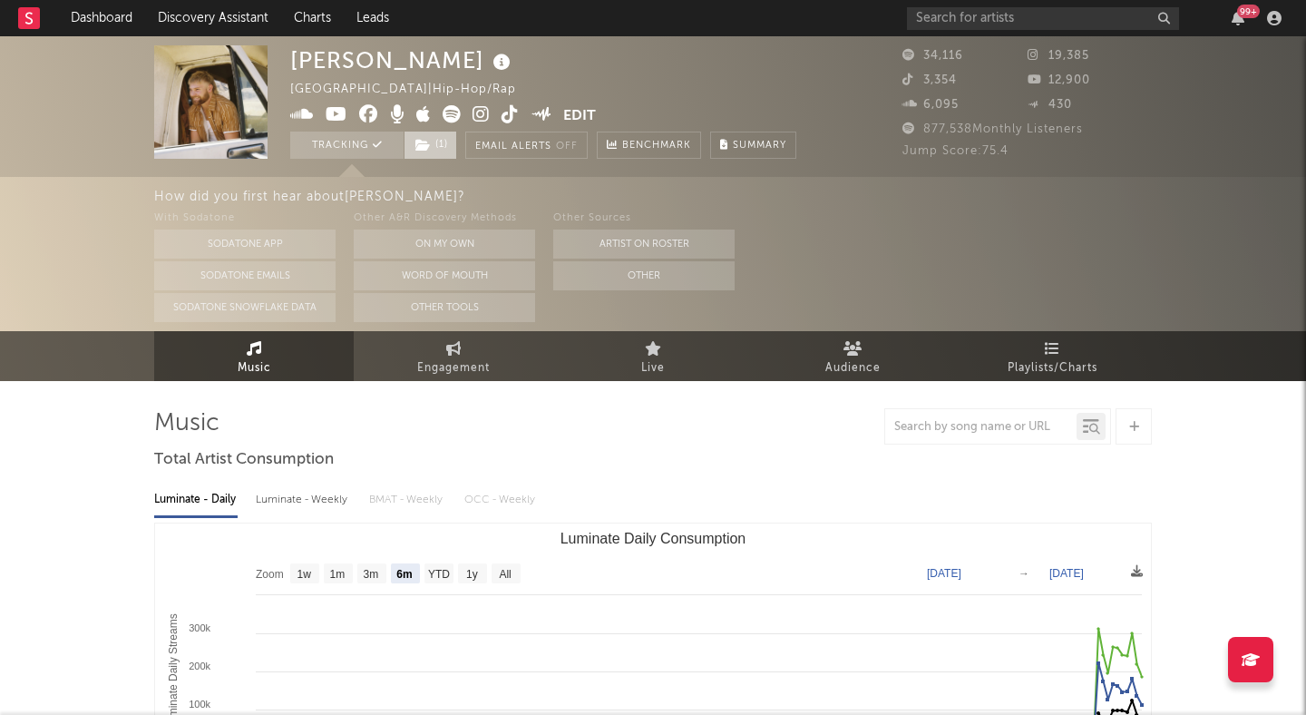
click at [435, 137] on span "( 1 )" at bounding box center [431, 145] width 54 height 27
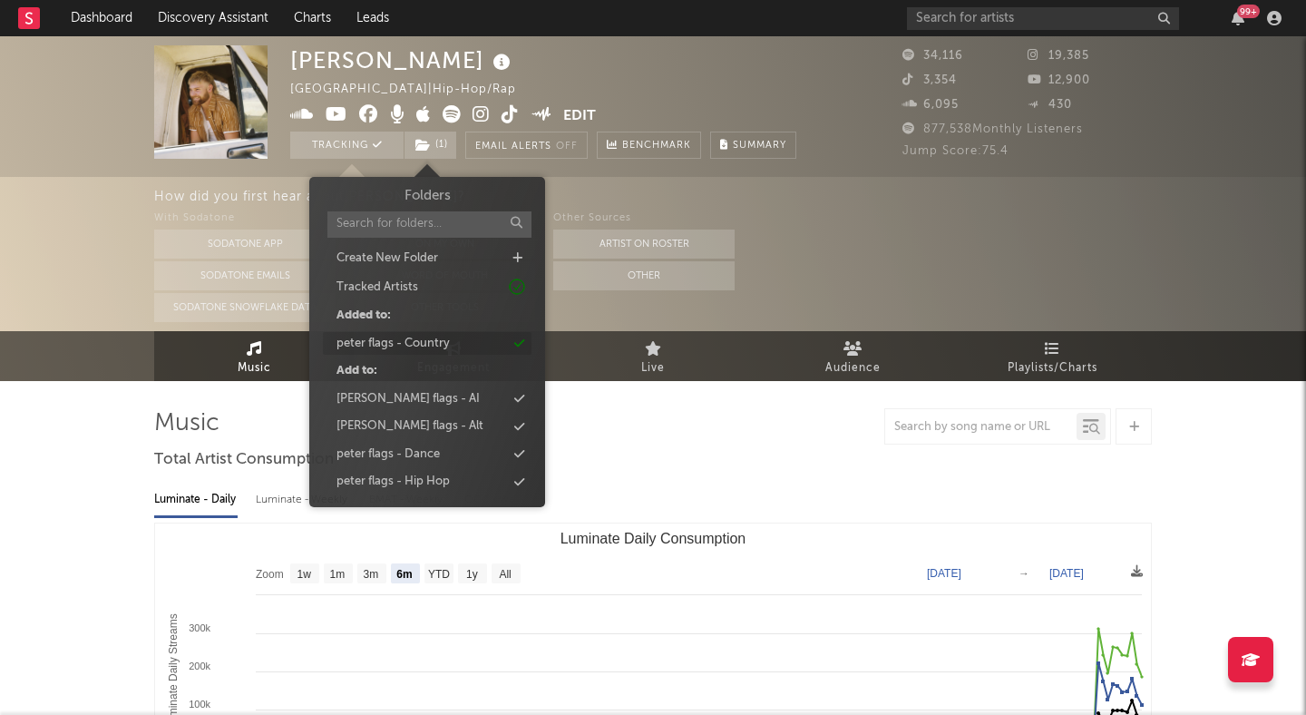
click at [452, 346] on div "peter flags - Country" at bounding box center [427, 344] width 209 height 24
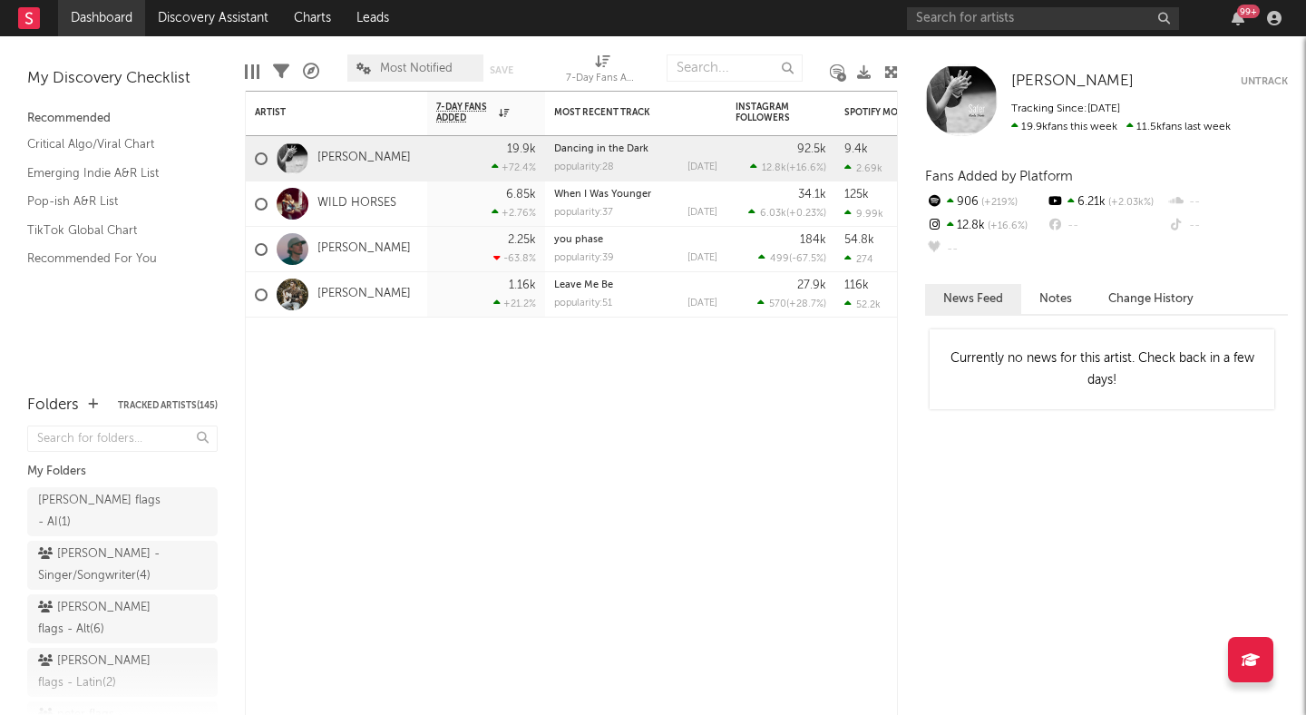
click at [103, 11] on link "Dashboard" at bounding box center [101, 18] width 87 height 36
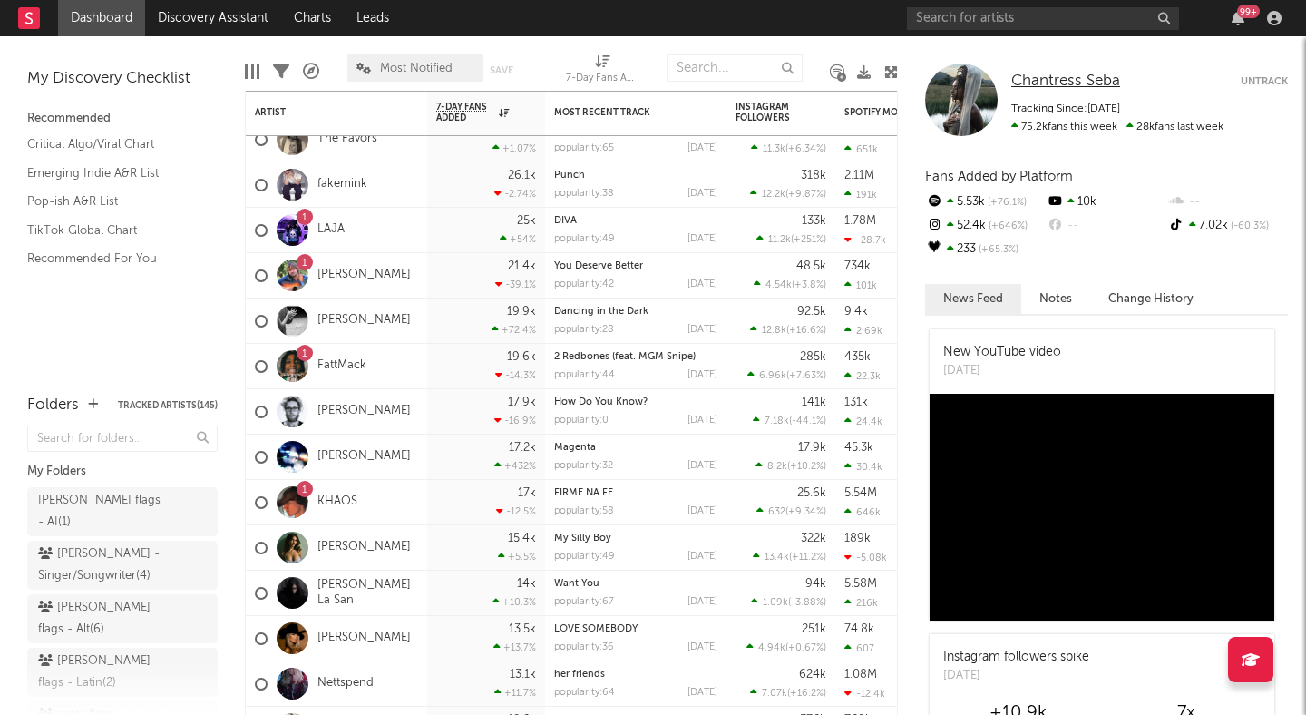
click at [1028, 78] on span "Chantress Seba" at bounding box center [1065, 80] width 109 height 15
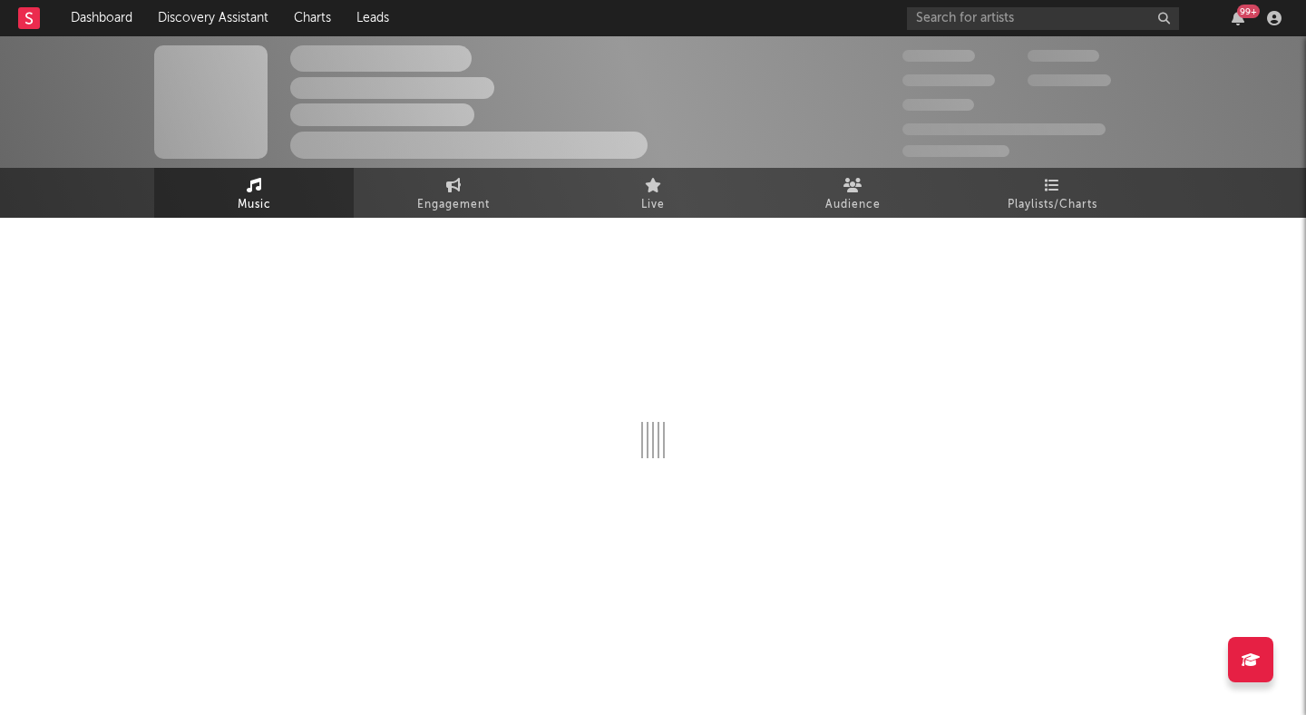
select select "6m"
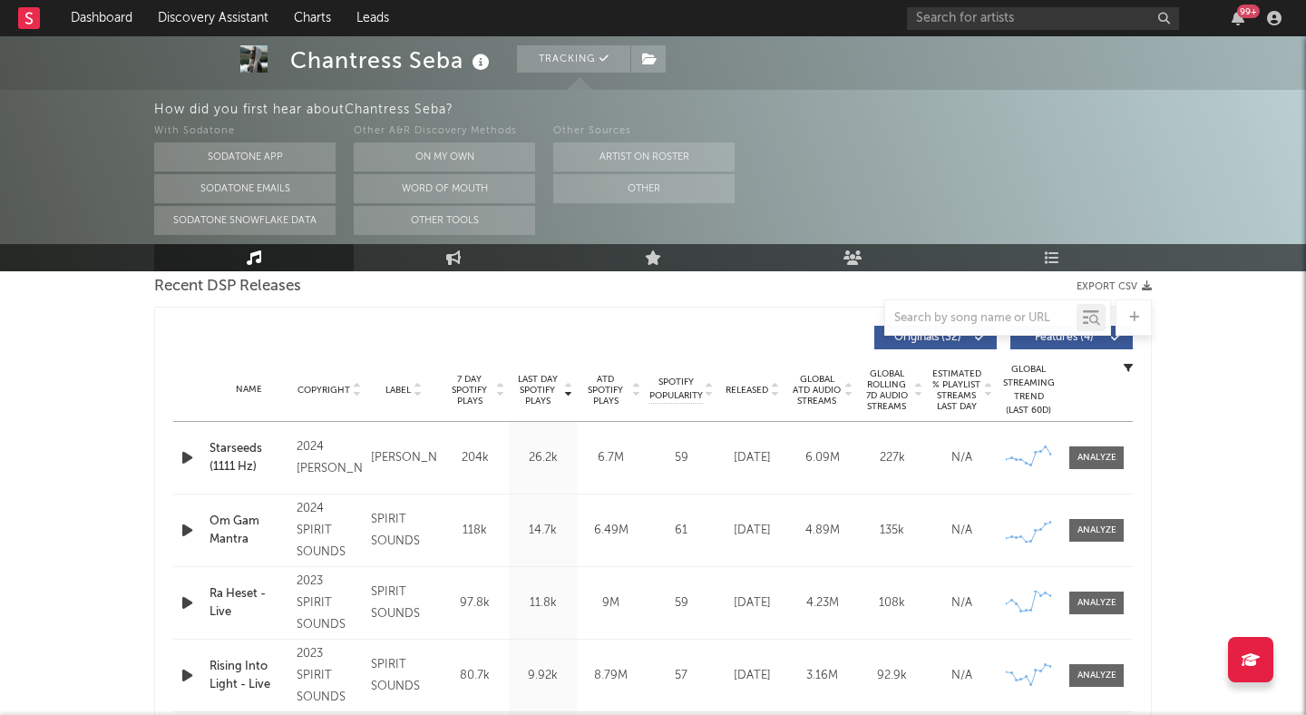
scroll to position [645, 0]
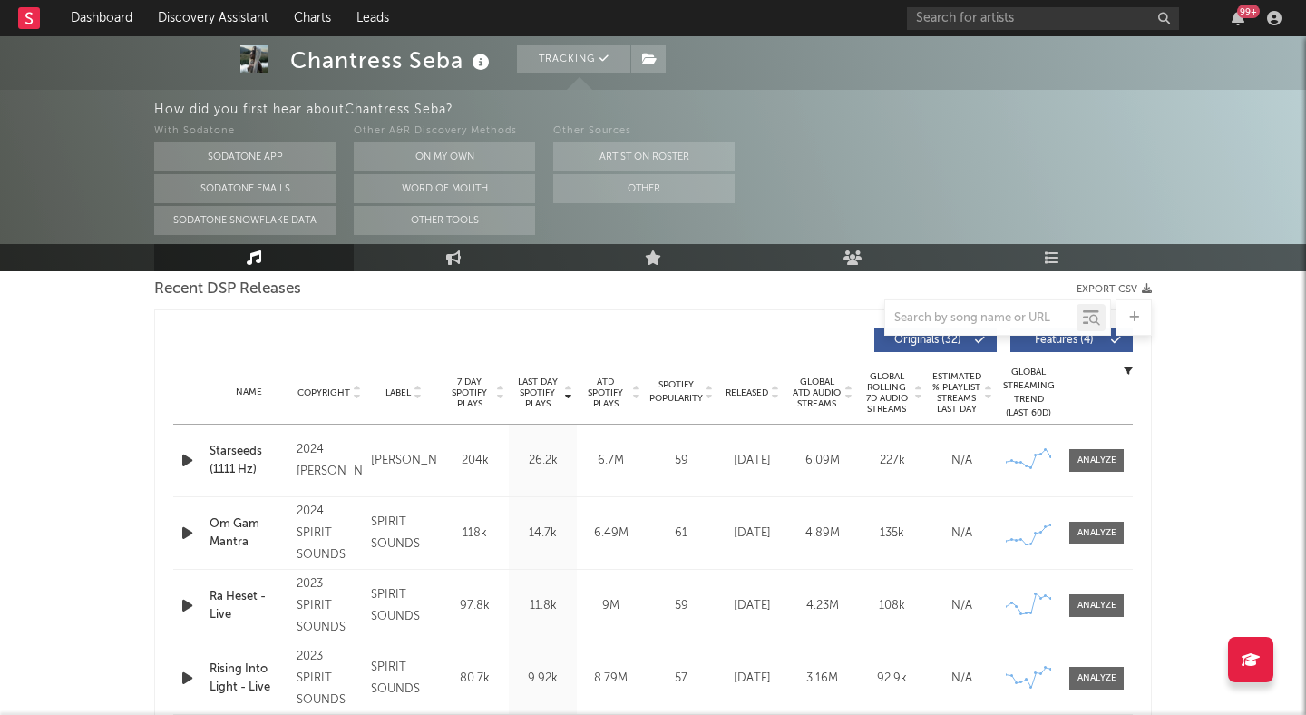
click at [1034, 341] on span "Features ( 4 )" at bounding box center [1063, 340] width 83 height 11
click at [776, 394] on icon at bounding box center [774, 396] width 9 height 7
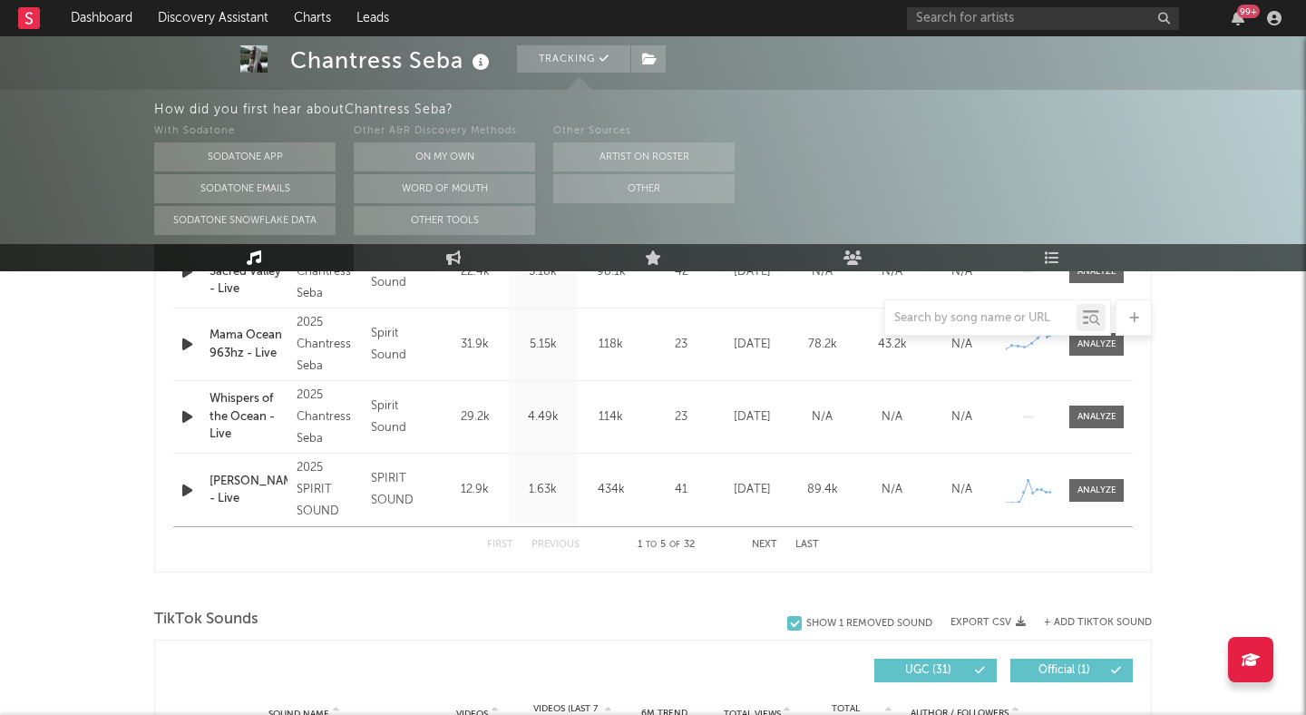
scroll to position [905, 0]
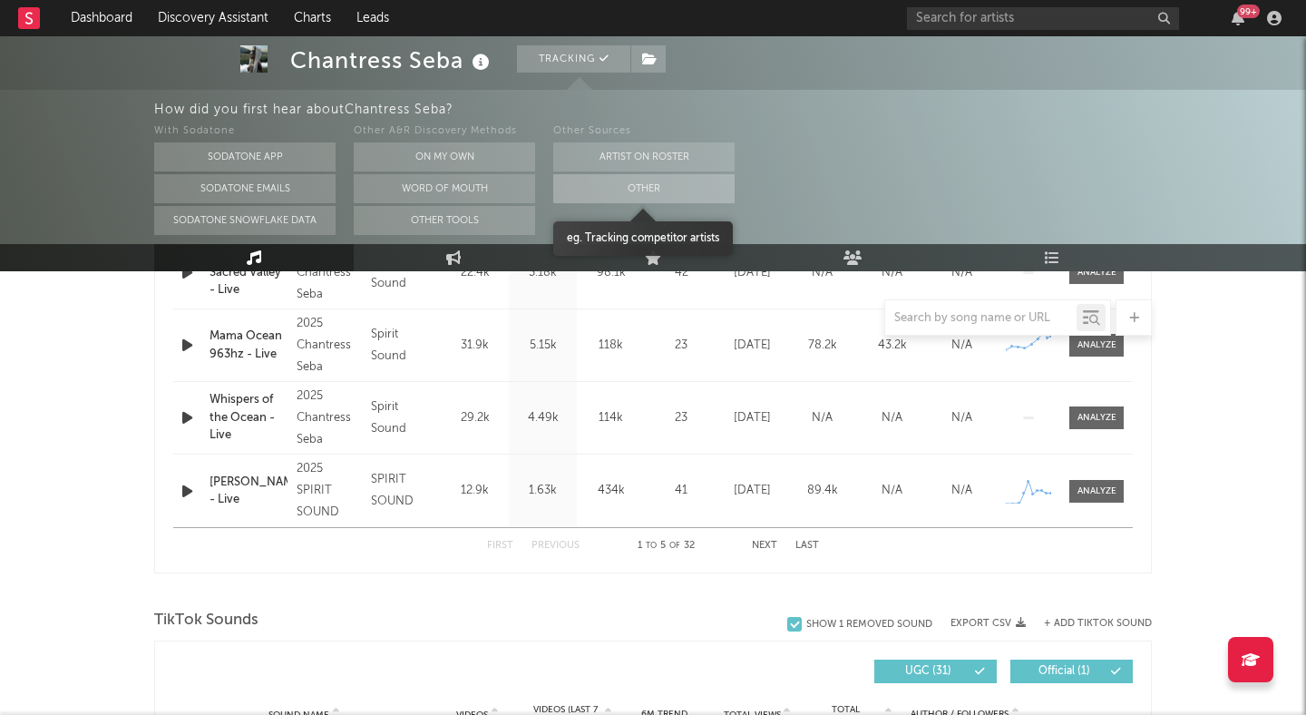
click at [607, 184] on button "Other" at bounding box center [643, 188] width 181 height 29
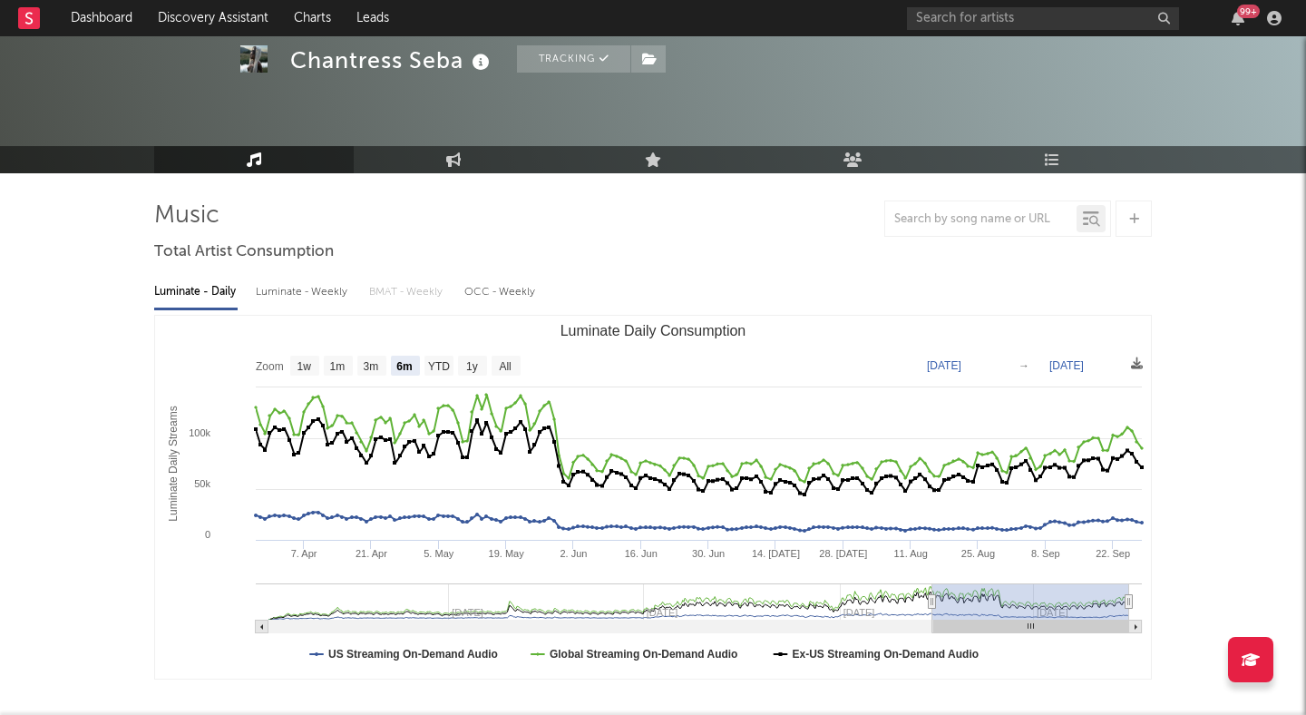
scroll to position [0, 0]
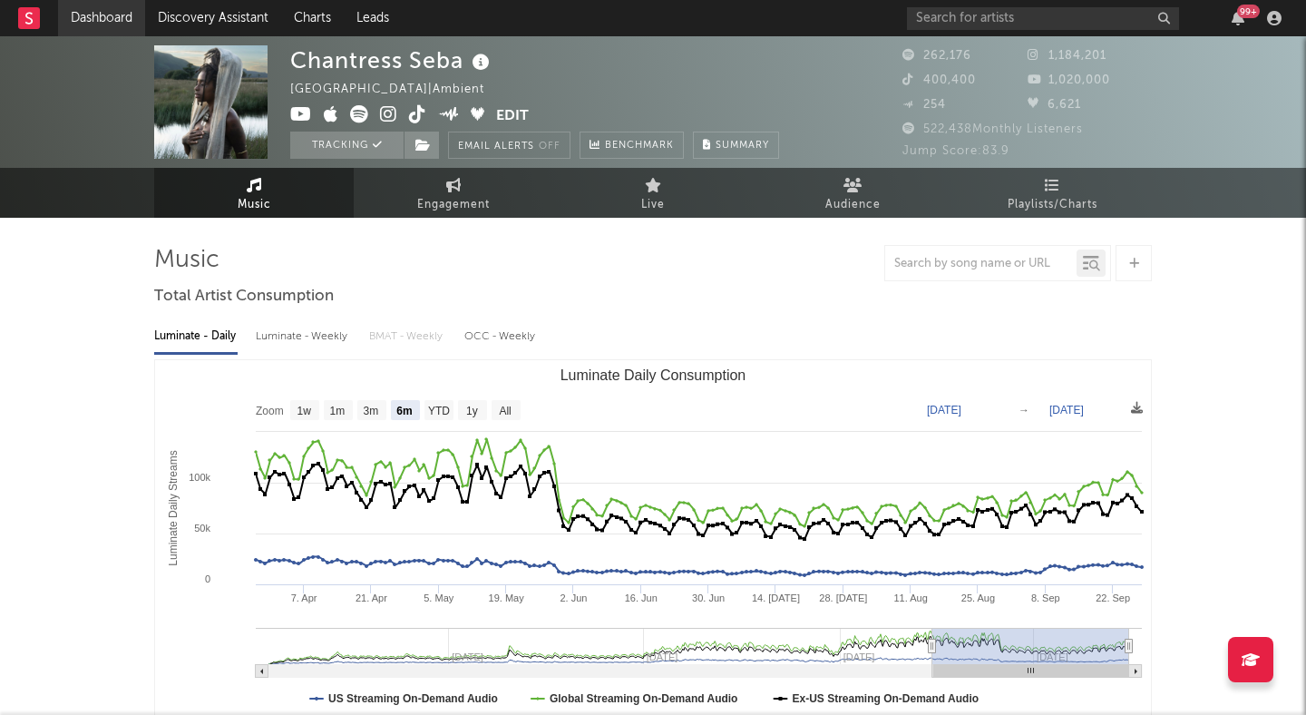
click at [128, 18] on link "Dashboard" at bounding box center [101, 18] width 87 height 36
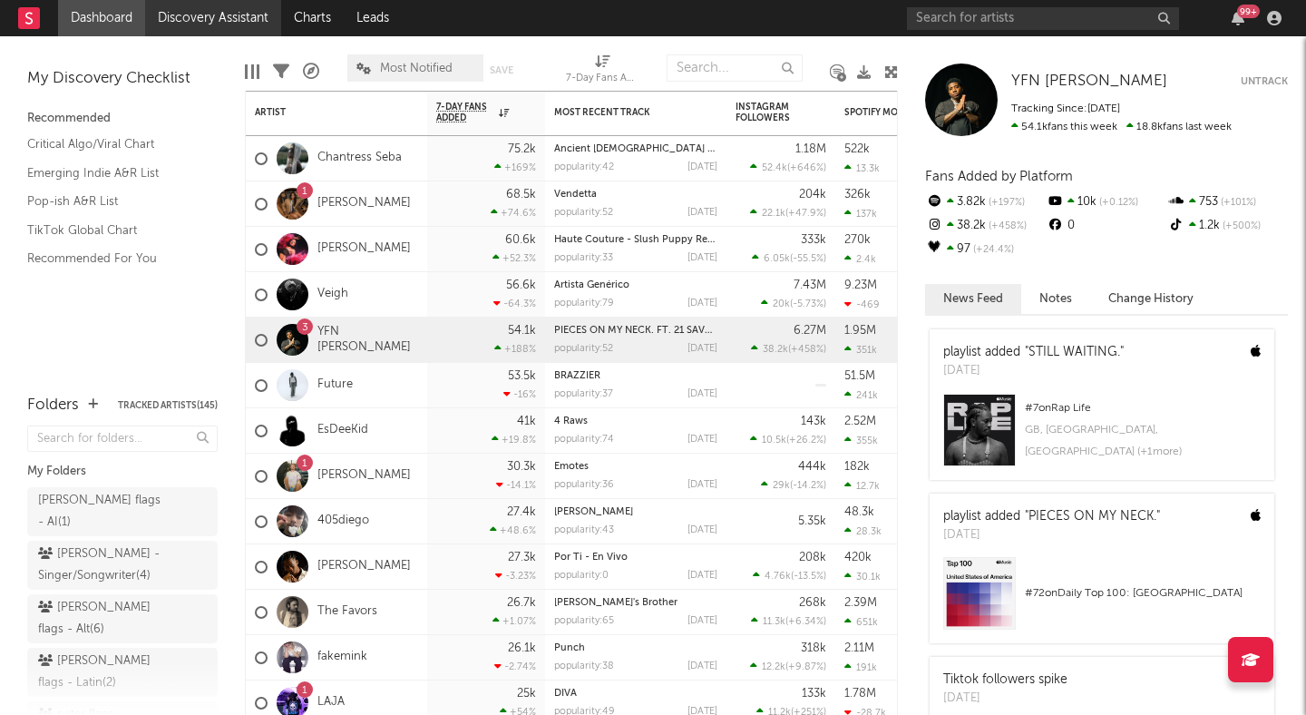
click at [233, 8] on link "Discovery Assistant" at bounding box center [213, 18] width 136 height 36
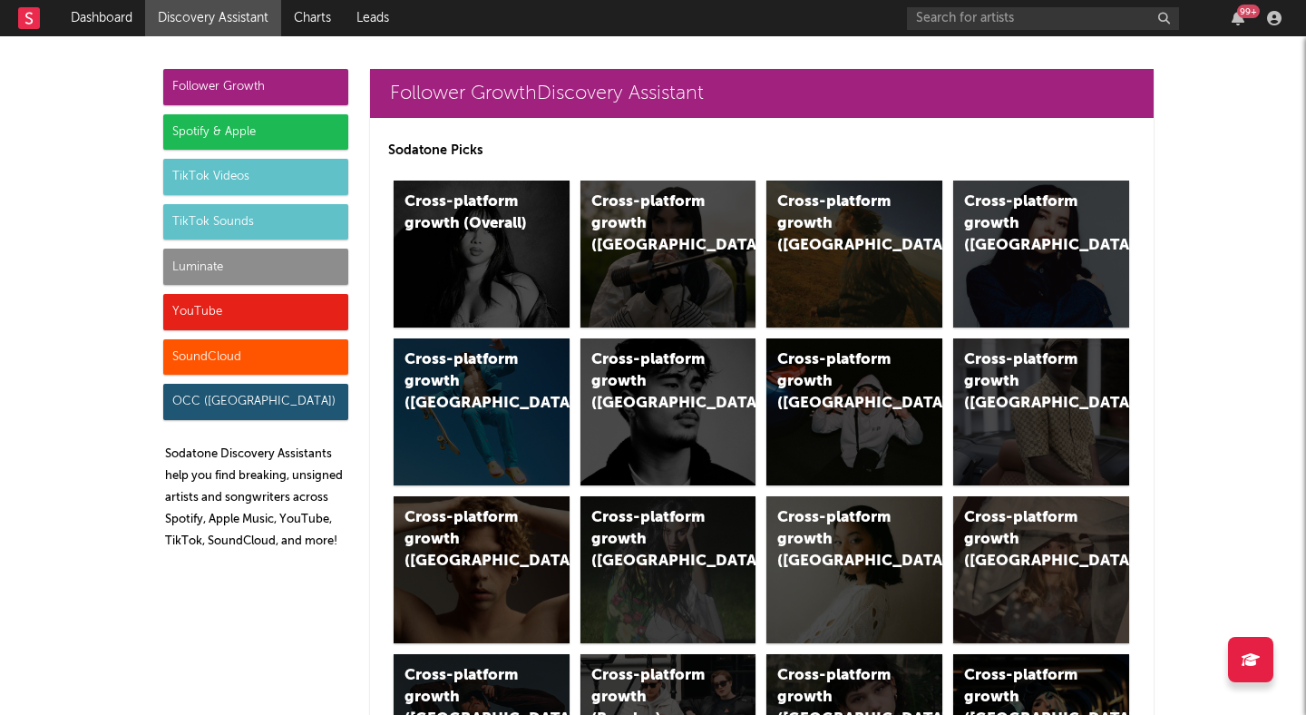
click at [221, 215] on div "TikTok Sounds" at bounding box center [255, 222] width 185 height 36
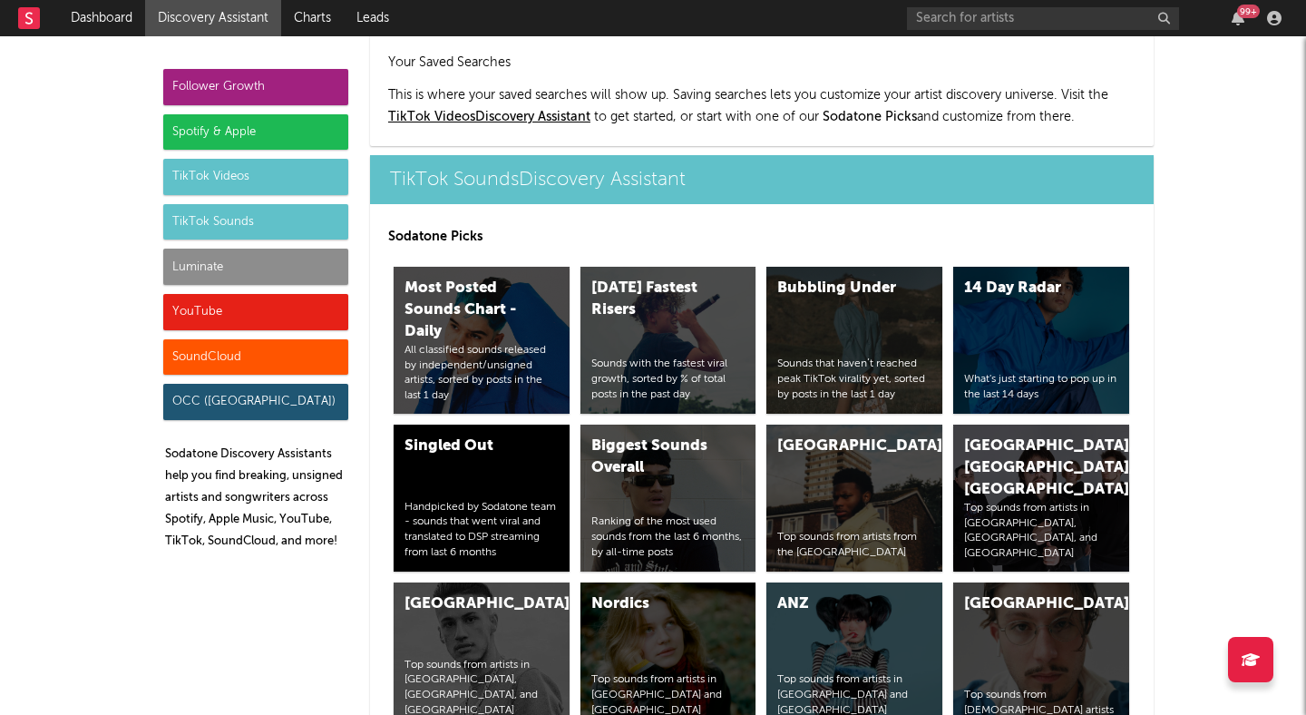
scroll to position [5952, 0]
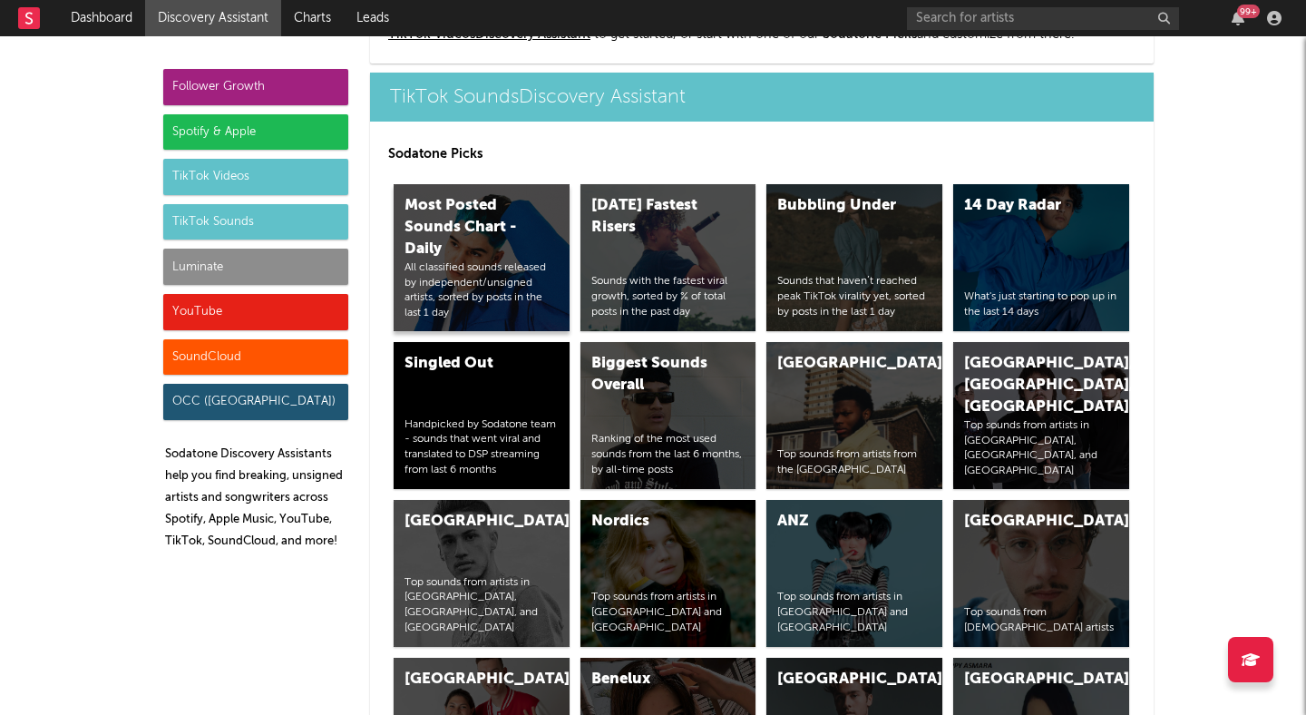
click at [464, 223] on div "Most Posted Sounds Chart - Daily" at bounding box center [465, 227] width 123 height 65
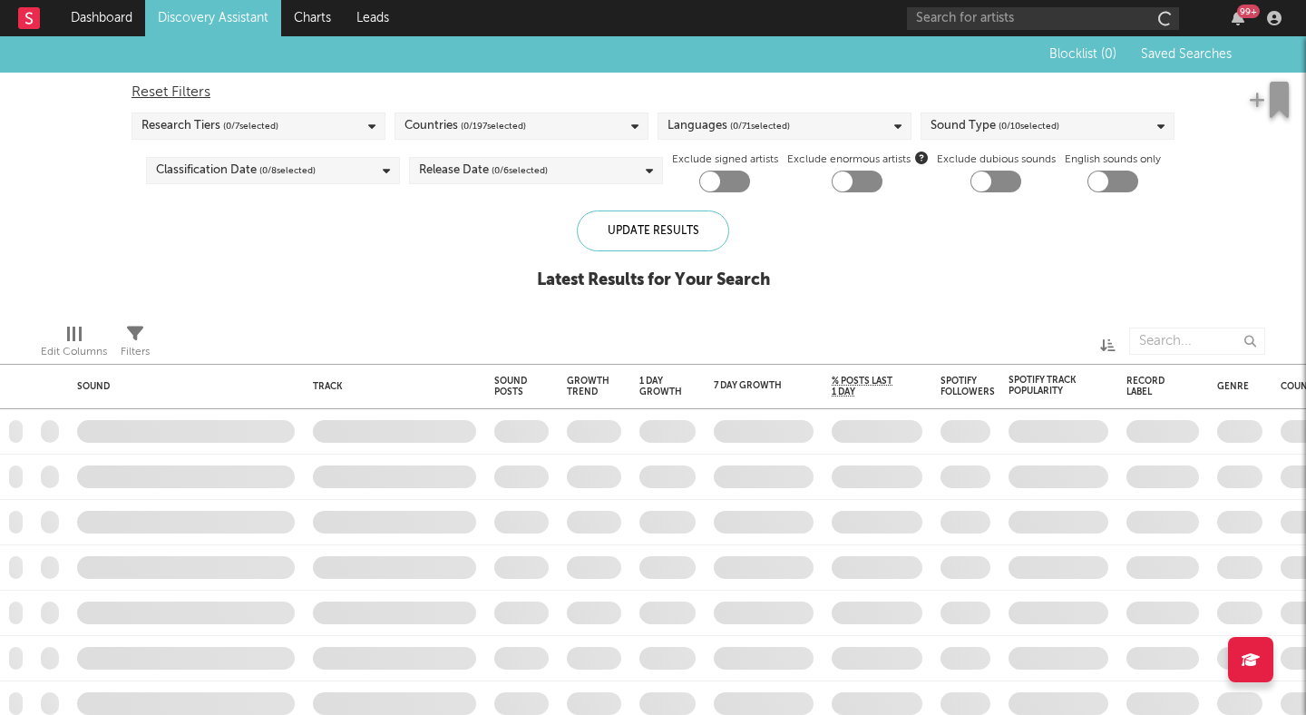
checkbox input "true"
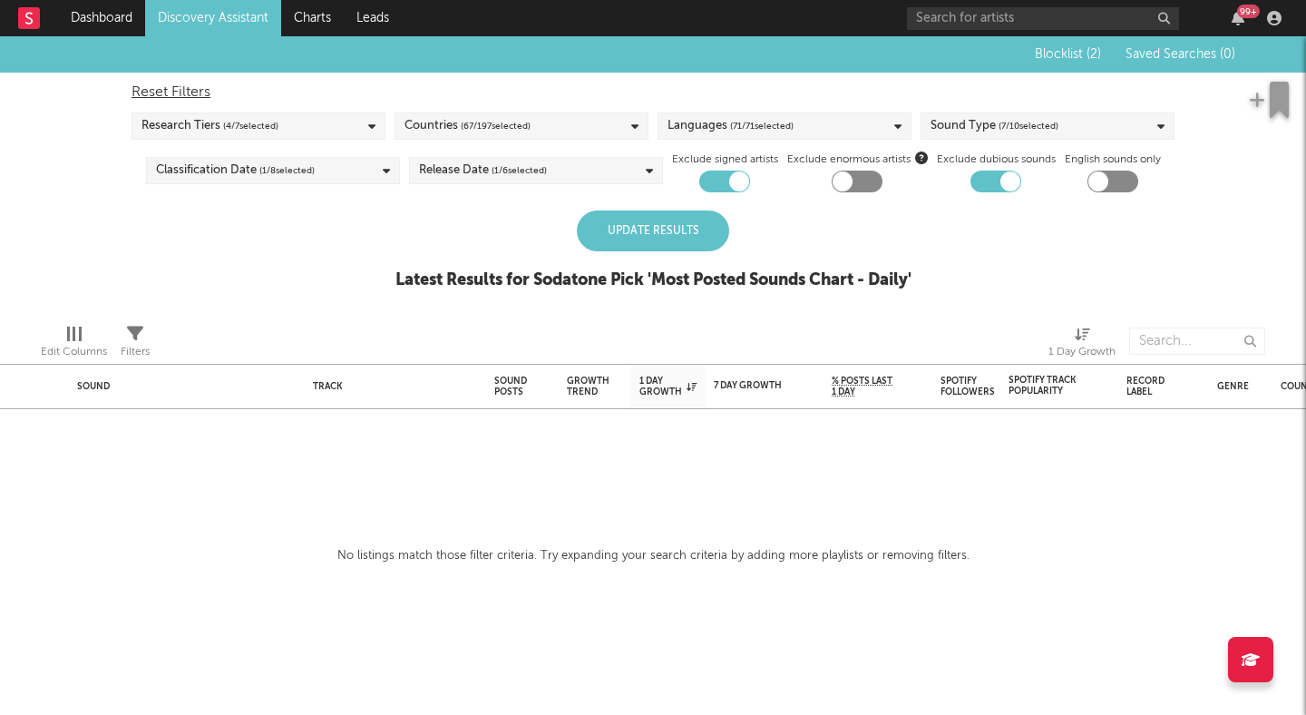
click at [648, 229] on div "Update Results" at bounding box center [653, 230] width 152 height 41
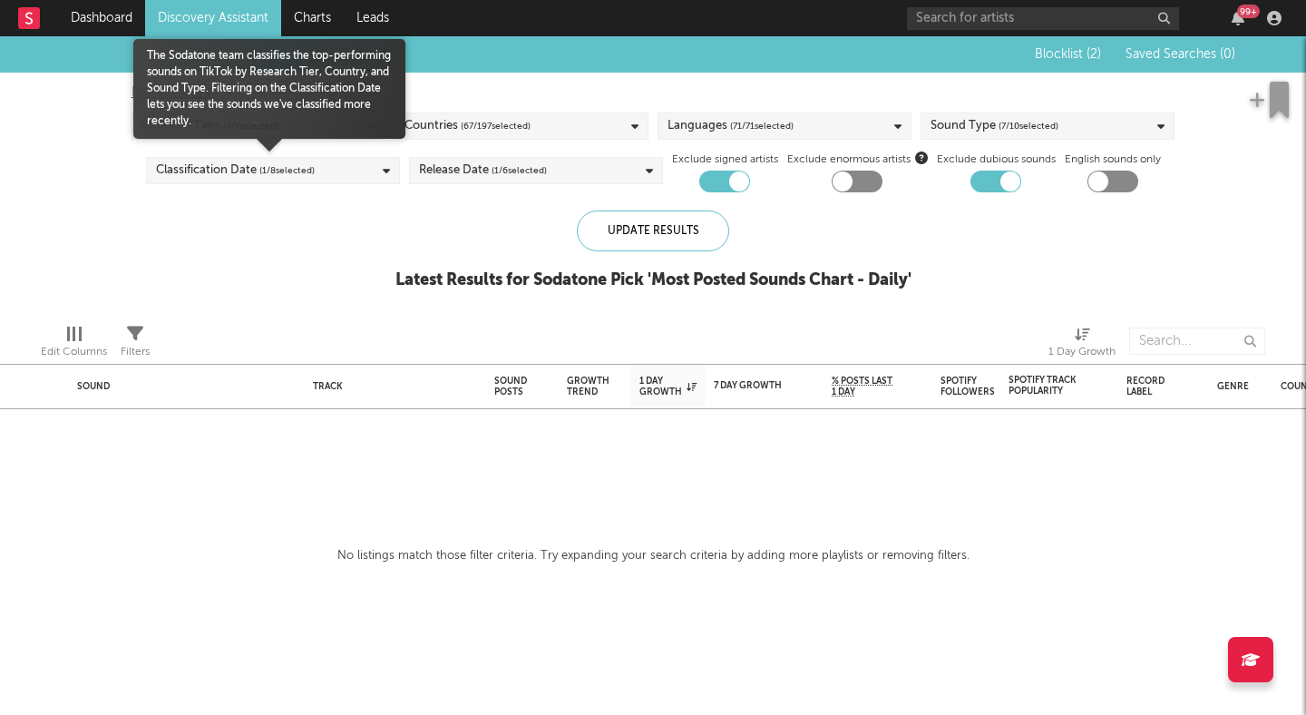
click at [377, 171] on div "Classification Date ( 1 / 8 selected)" at bounding box center [273, 170] width 254 height 27
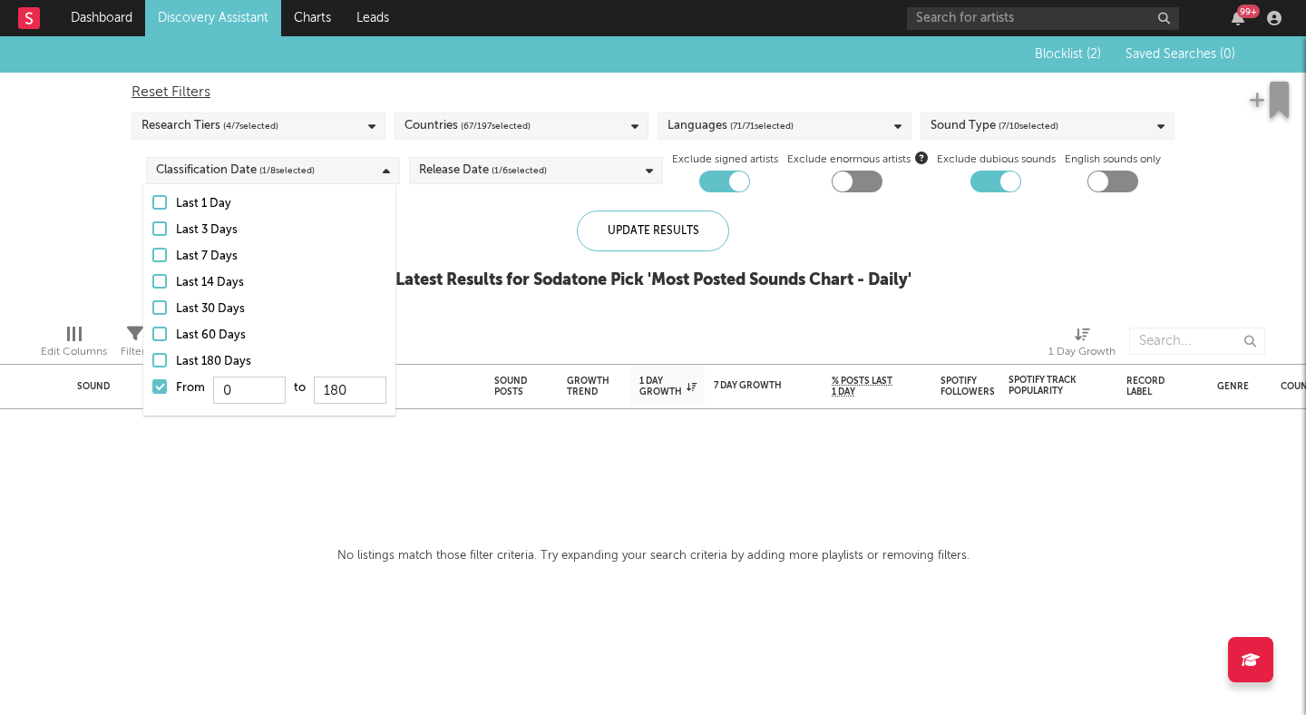
click at [439, 171] on div "Release Date ( 1 / 6 selected)" at bounding box center [483, 171] width 128 height 22
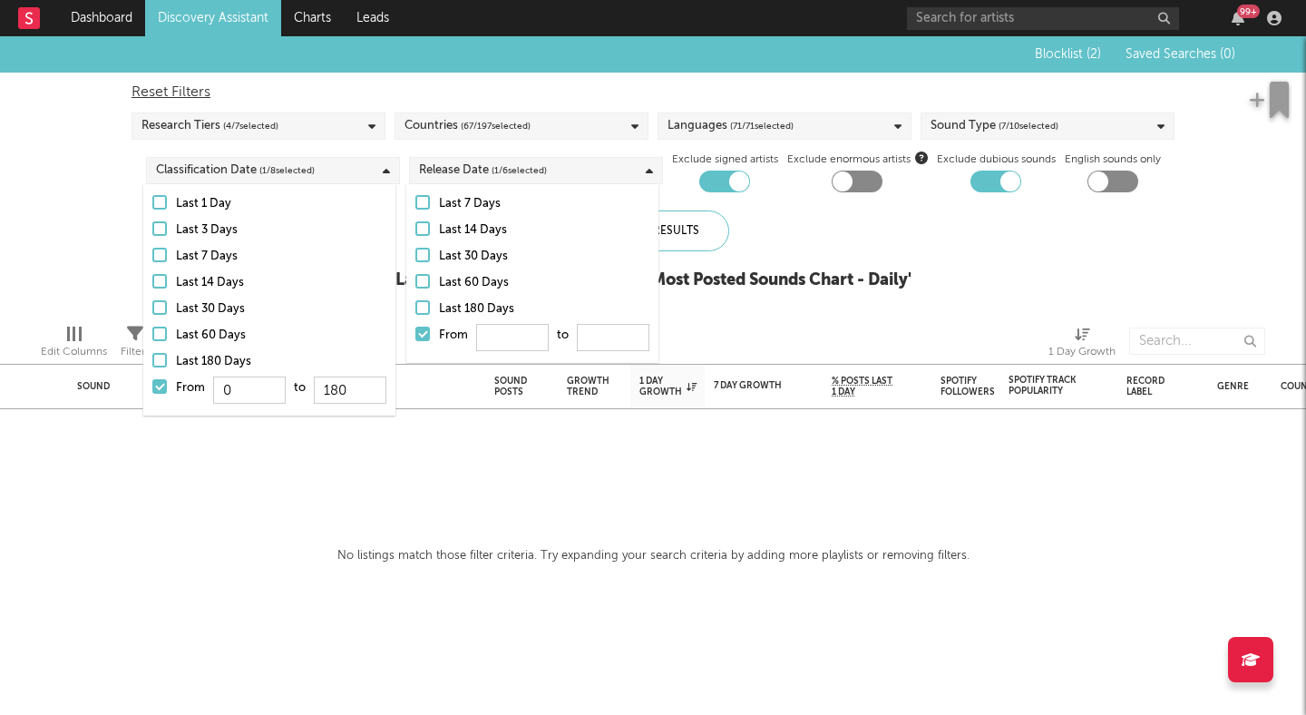
click at [424, 278] on div at bounding box center [422, 281] width 15 height 15
click at [415, 278] on input "Last 60 Days" at bounding box center [415, 283] width 0 height 22
click at [721, 240] on div "Update Results" at bounding box center [653, 230] width 152 height 41
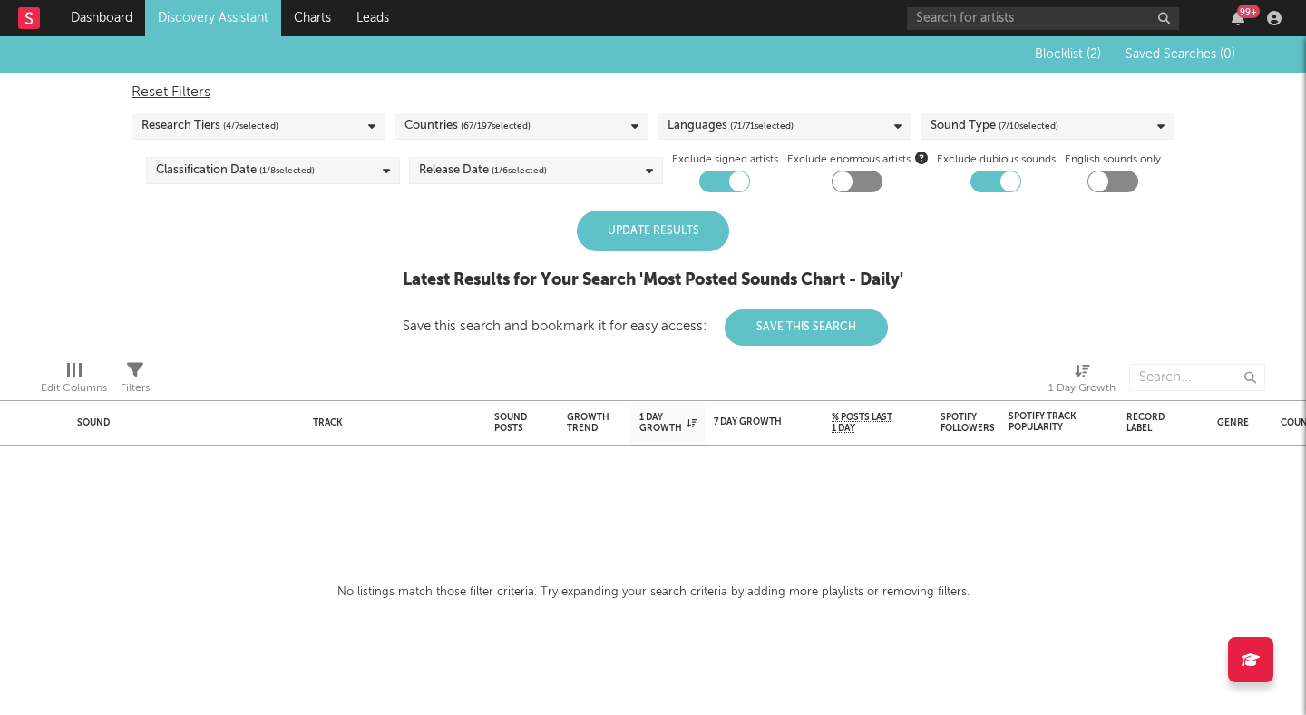
click at [590, 231] on div "Update Results" at bounding box center [653, 230] width 152 height 41
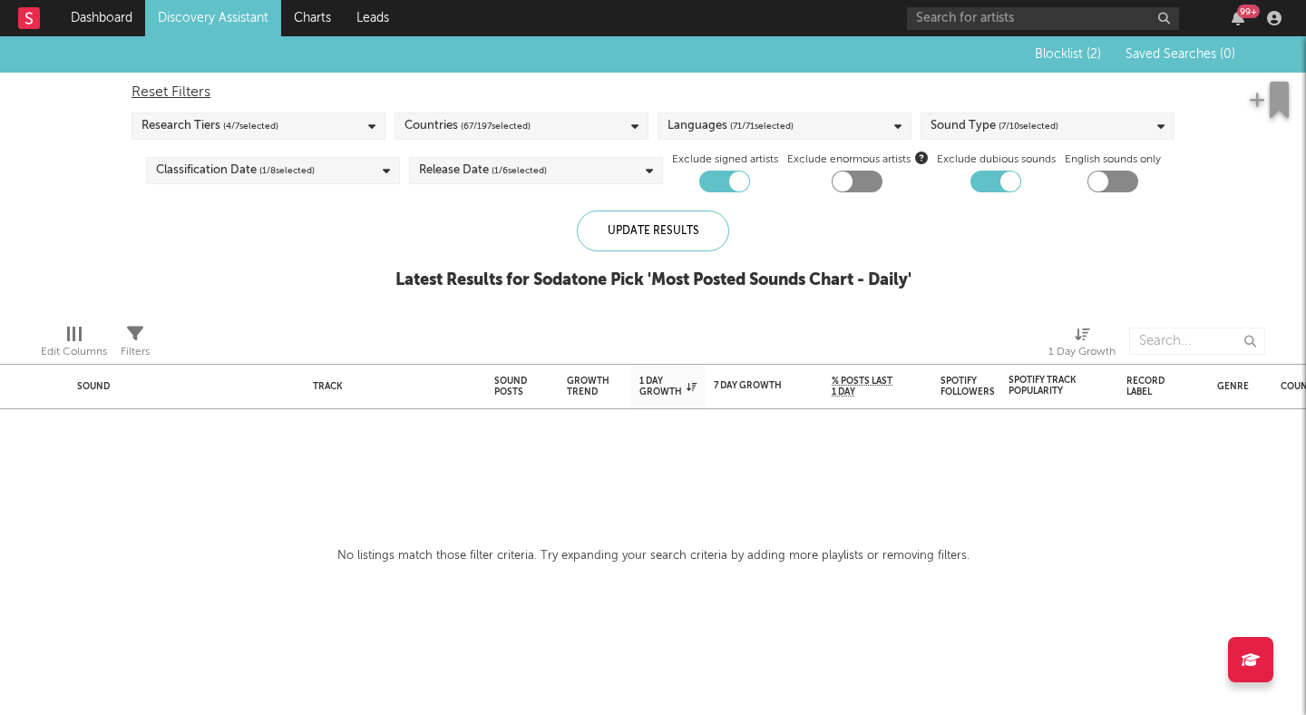
click at [223, 16] on link "Discovery Assistant" at bounding box center [213, 18] width 136 height 36
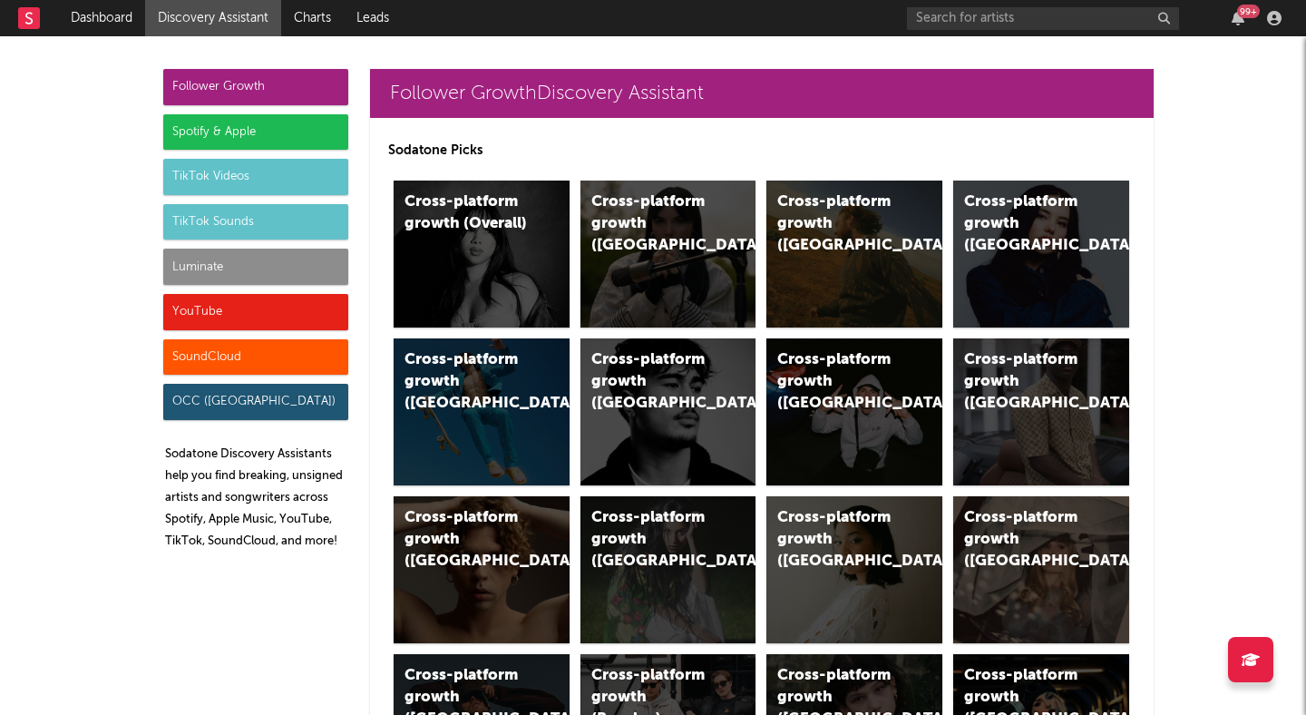
click at [263, 222] on div "TikTok Sounds" at bounding box center [255, 222] width 185 height 36
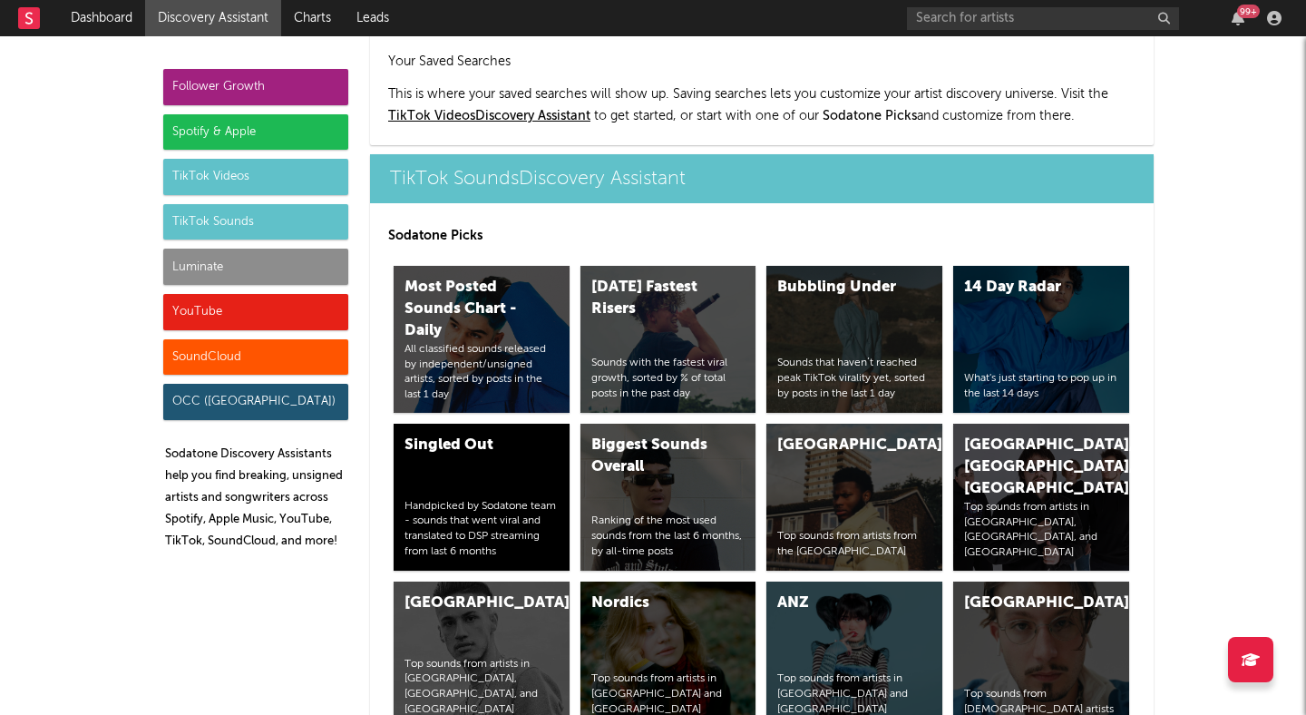
scroll to position [5952, 0]
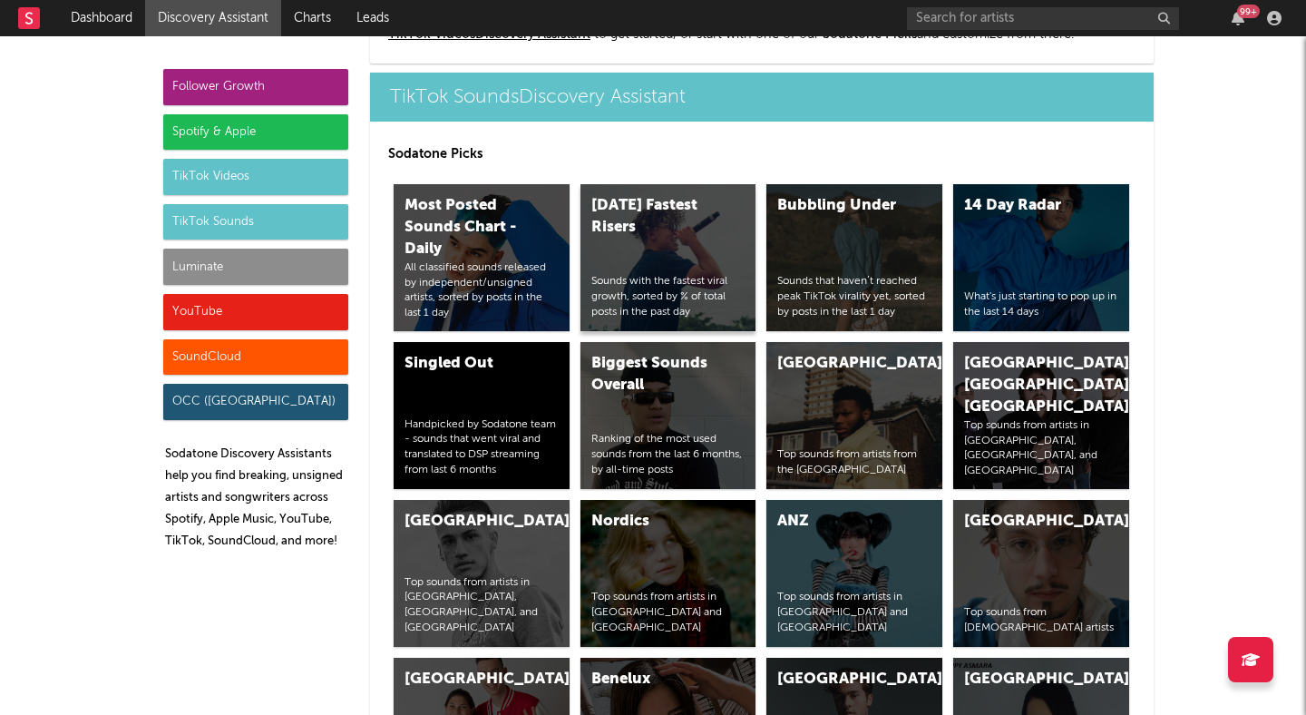
click at [703, 235] on div "Today's Fastest Risers" at bounding box center [652, 217] width 123 height 44
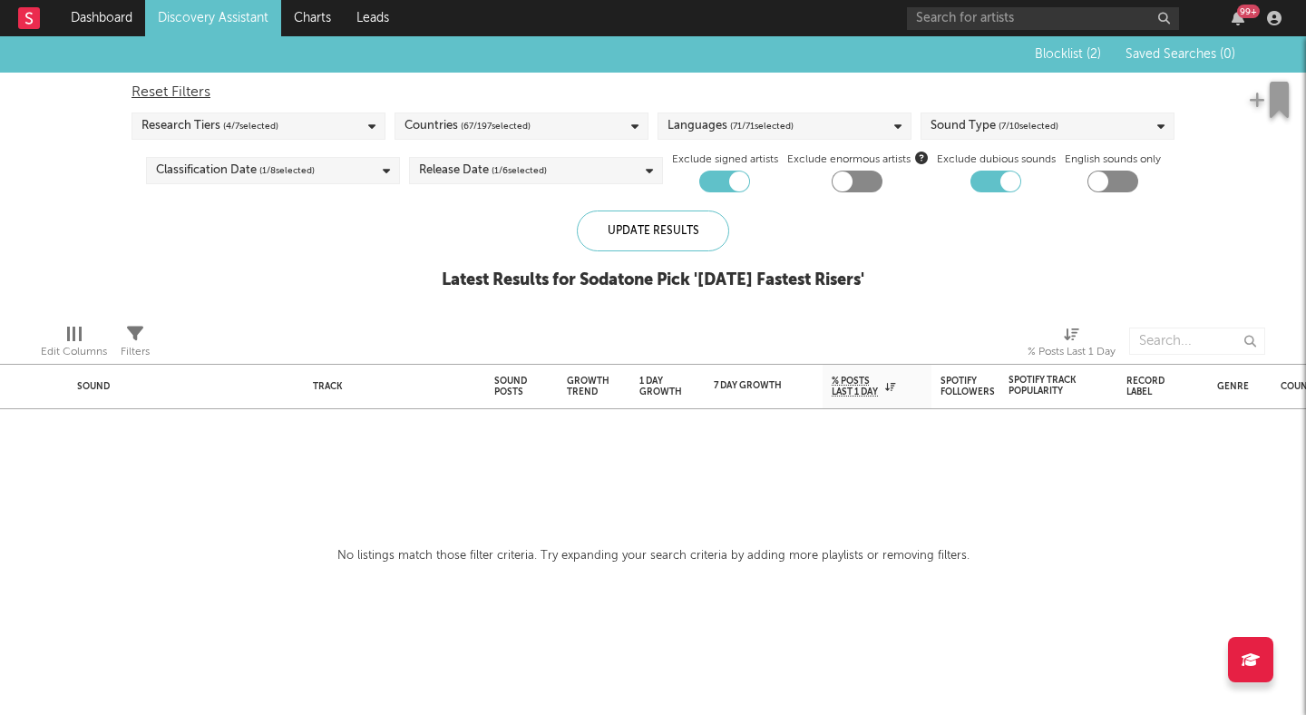
click at [174, 93] on div "Reset Filters" at bounding box center [653, 93] width 1043 height 22
checkbox input "false"
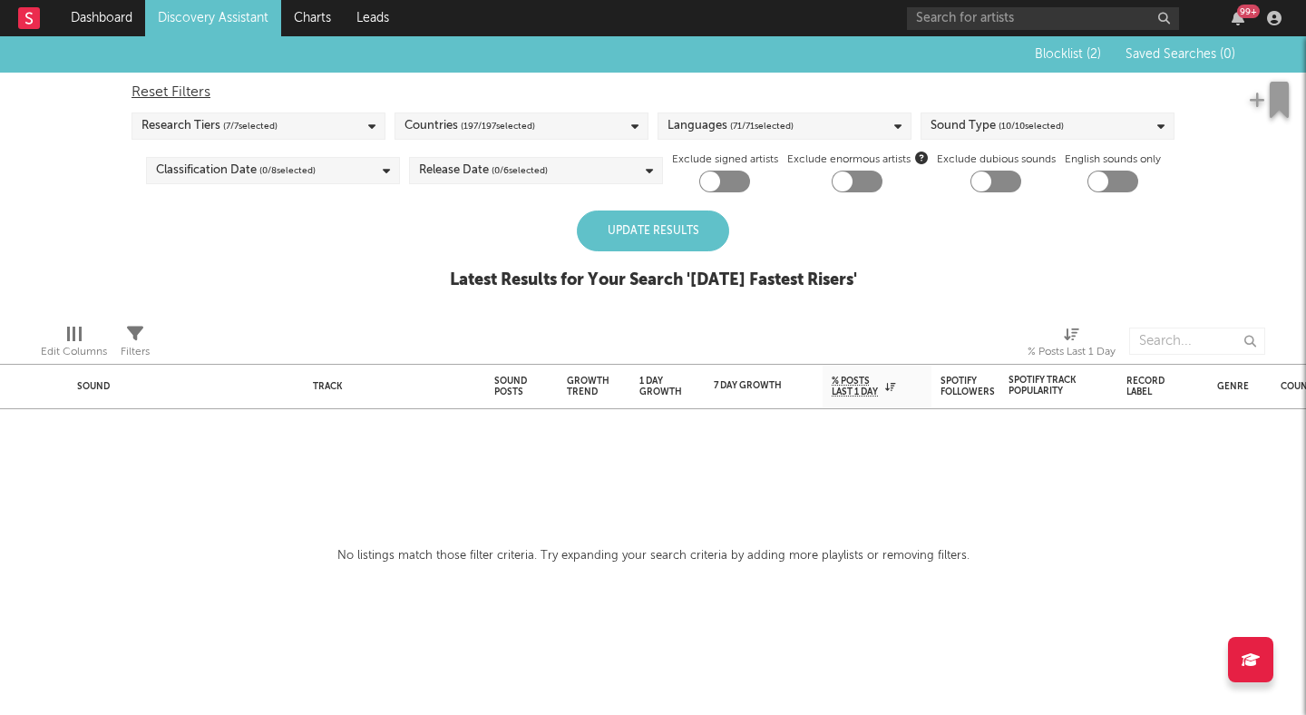
click at [663, 243] on div "Update Results" at bounding box center [653, 230] width 152 height 41
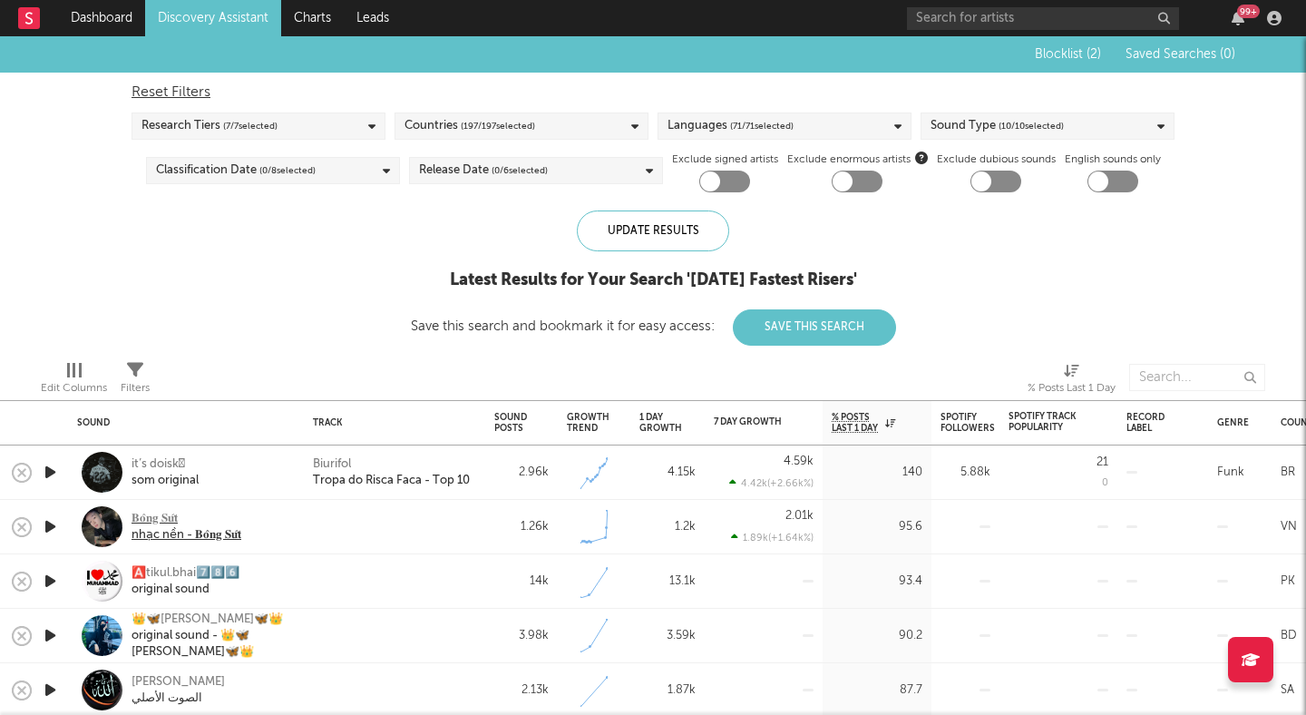
click at [153, 527] on div "nhạc nền - 𝐁𝐨̂𝐧𝐠 𝐒𝐮̛́𝐭" at bounding box center [187, 535] width 110 height 16
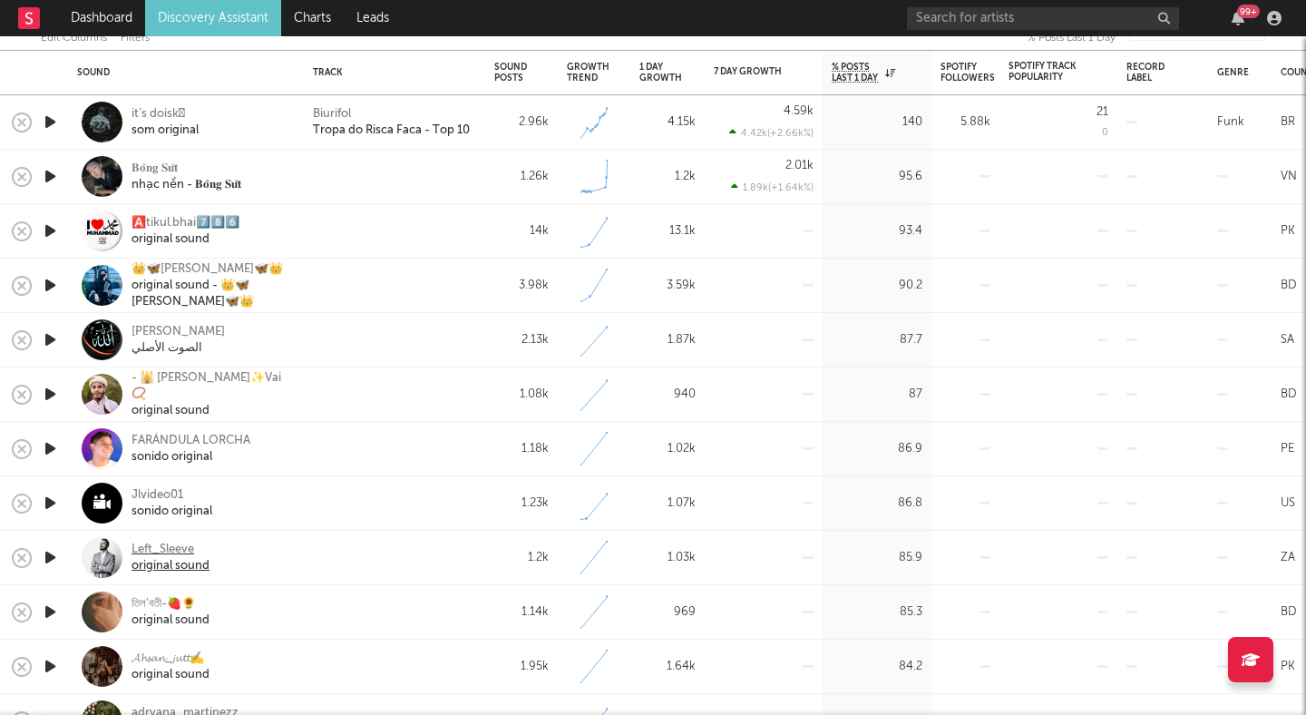
click at [183, 559] on div "original sound" at bounding box center [171, 566] width 78 height 16
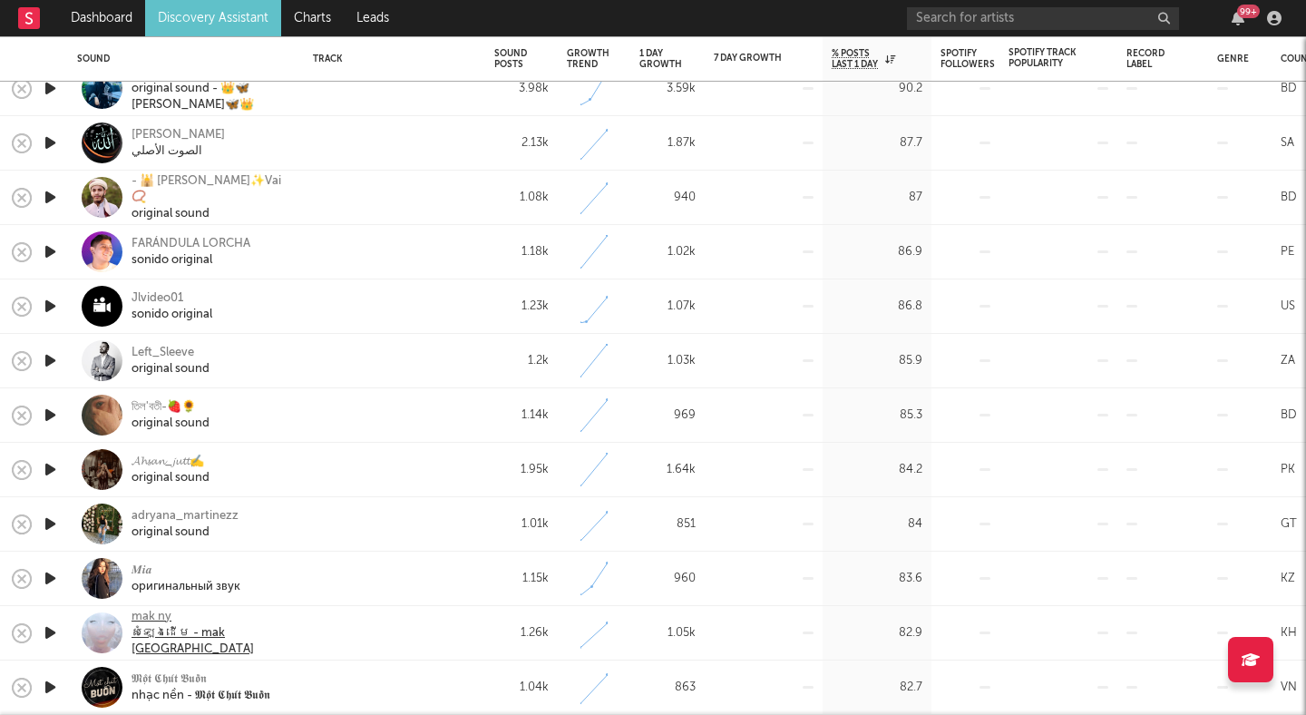
click at [167, 648] on div "សំឡេងដើម - mak ny" at bounding box center [211, 641] width 159 height 33
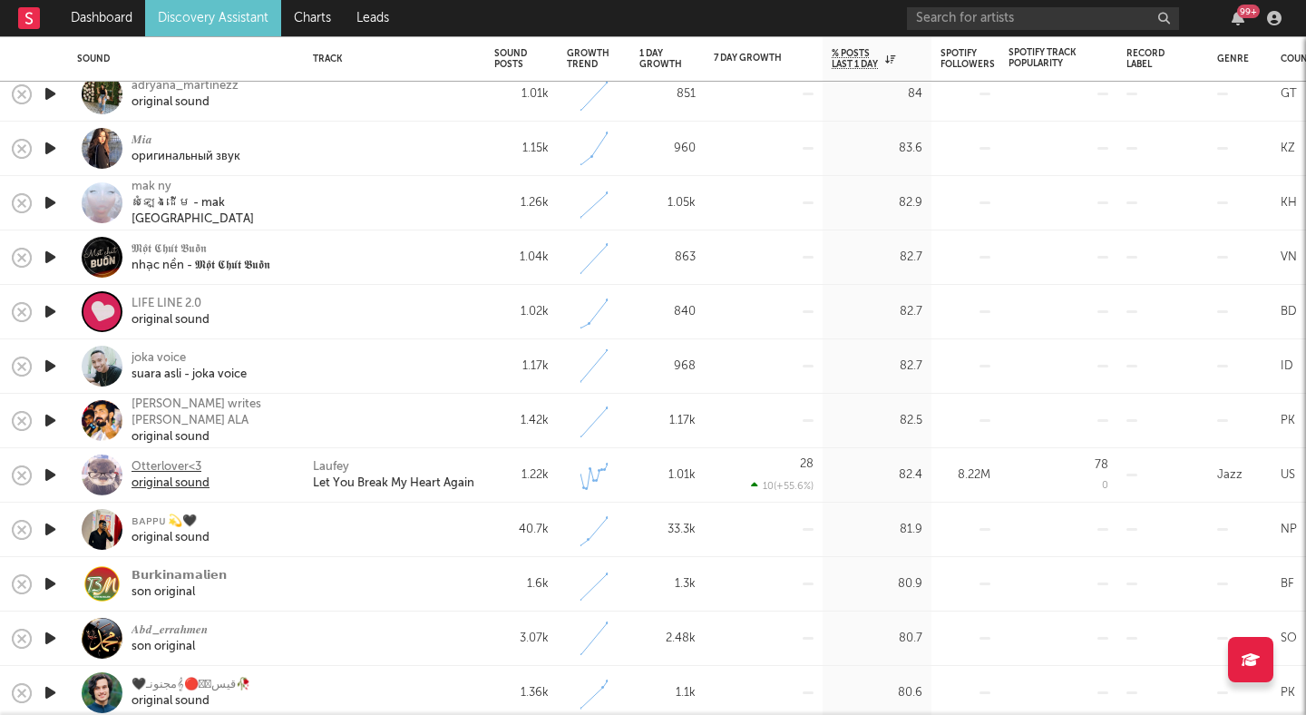
click at [189, 482] on div "original sound" at bounding box center [171, 483] width 78 height 16
